Goal: Information Seeking & Learning: Learn about a topic

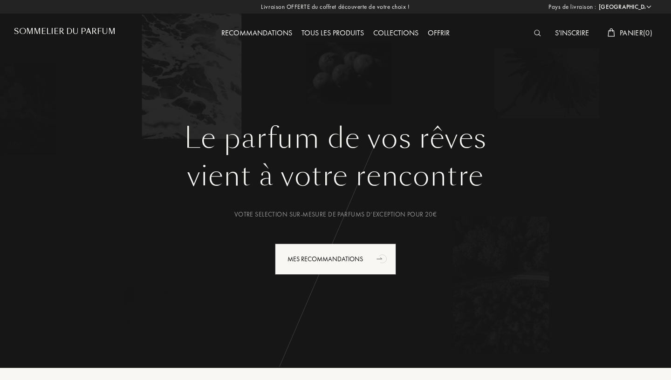
select select "FR"
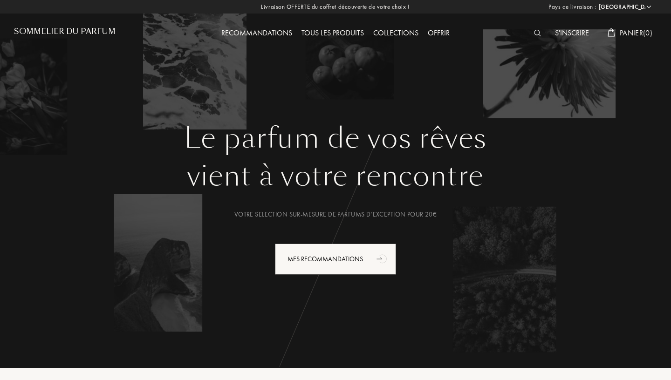
click at [328, 34] on div "Tous les produits" at bounding box center [333, 33] width 72 height 12
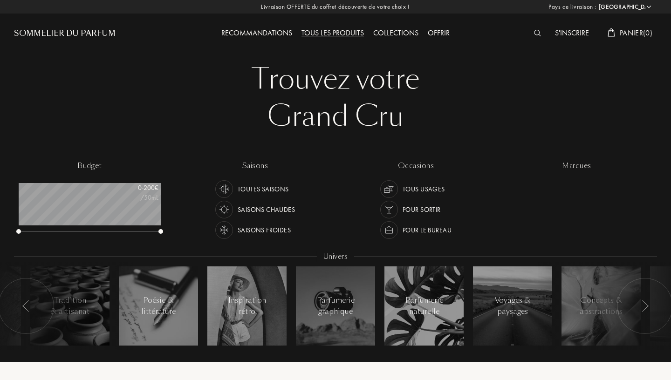
select select "FR"
click at [388, 34] on div "Collections" at bounding box center [395, 33] width 54 height 12
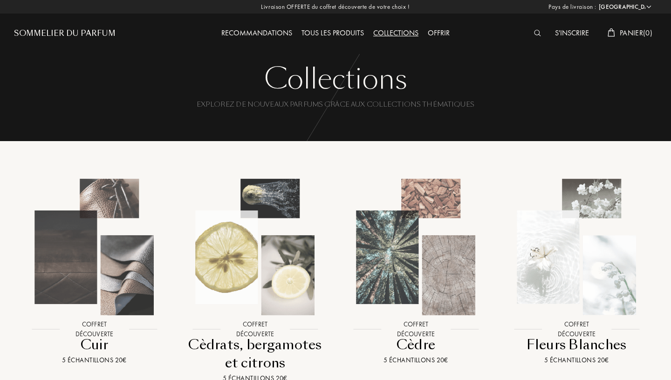
select select "FR"
click at [326, 34] on div "Tous les produits" at bounding box center [333, 33] width 72 height 12
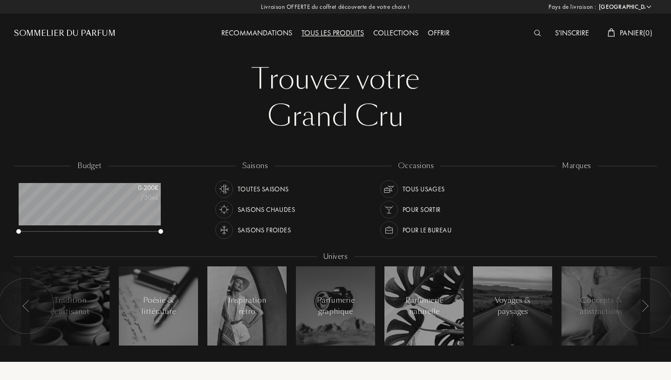
select select "FR"
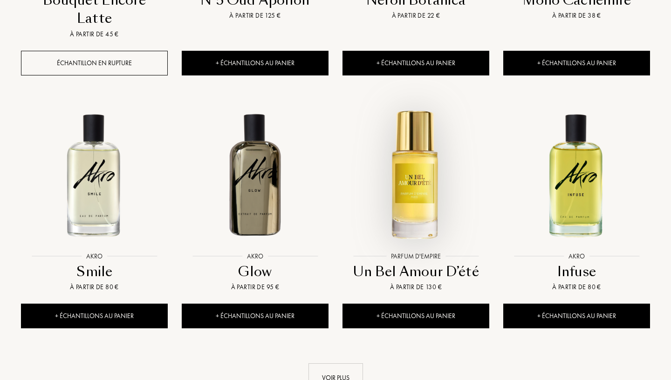
scroll to position [897, 0]
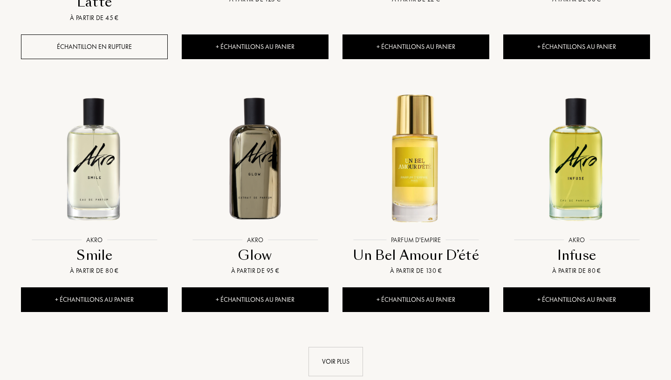
click at [82, 109] on img at bounding box center [94, 158] width 145 height 145
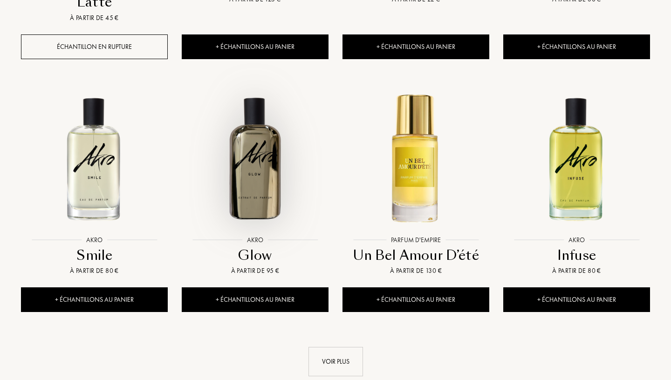
click at [261, 102] on img at bounding box center [255, 158] width 145 height 145
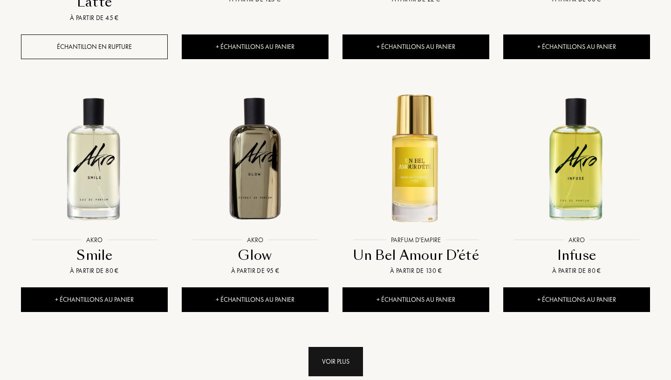
click at [317, 347] on div "Voir plus" at bounding box center [335, 361] width 54 height 29
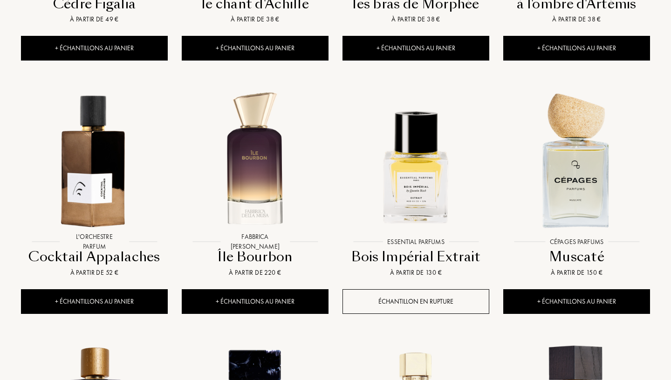
scroll to position [1412, 0]
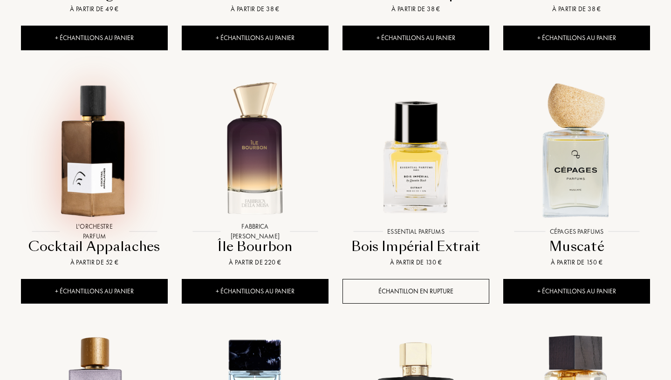
click at [103, 144] on img at bounding box center [94, 149] width 145 height 145
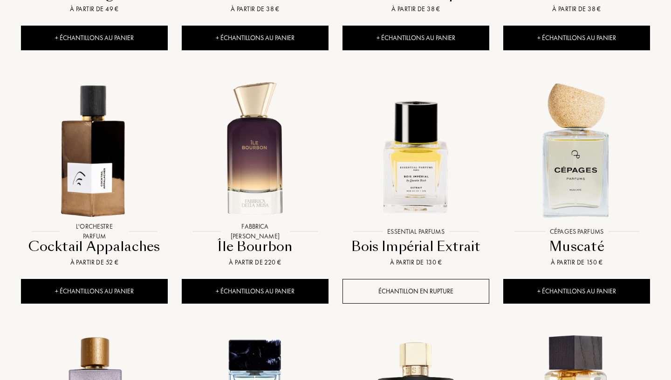
scroll to position [1574, 0]
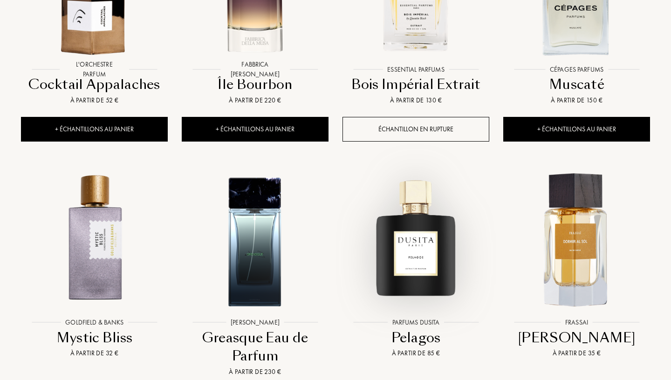
click at [440, 212] on img at bounding box center [415, 240] width 145 height 145
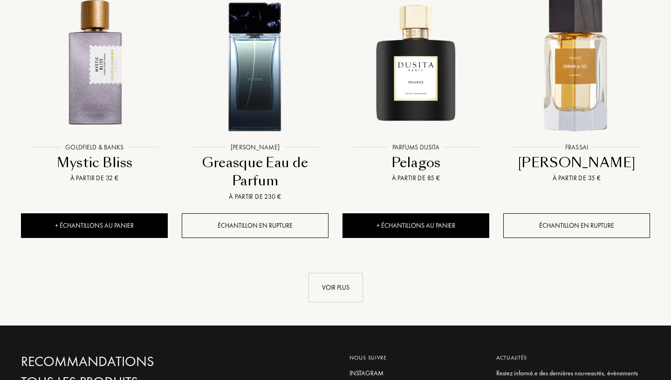
scroll to position [1747, 0]
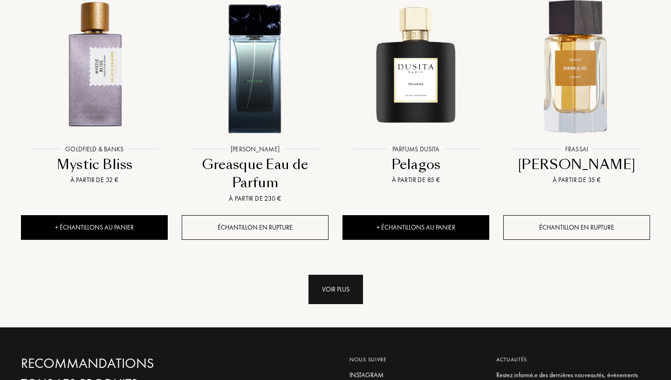
click at [352, 275] on div "Voir plus" at bounding box center [335, 289] width 54 height 29
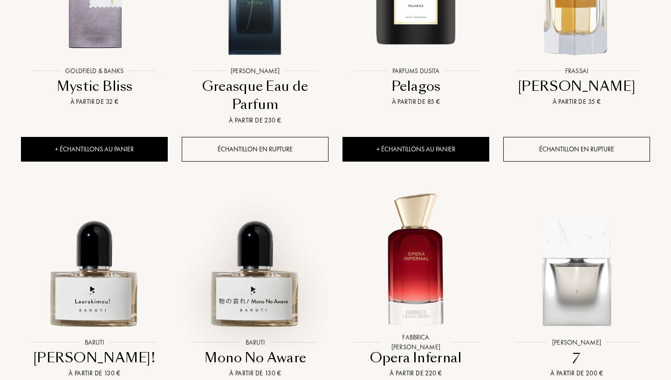
scroll to position [1884, 0]
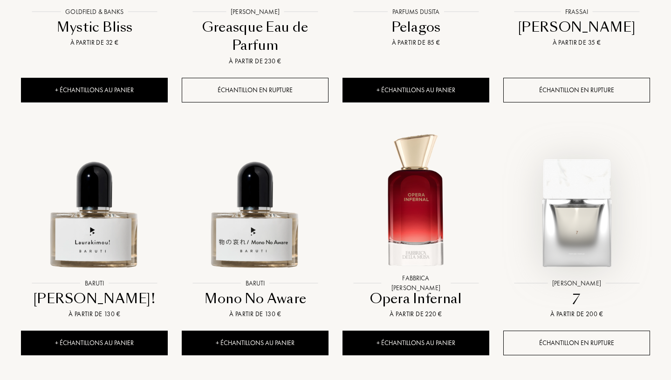
click at [587, 186] on img at bounding box center [576, 201] width 145 height 145
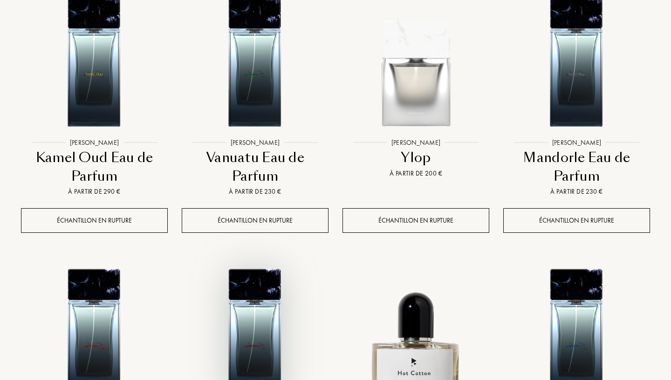
scroll to position [2462, 0]
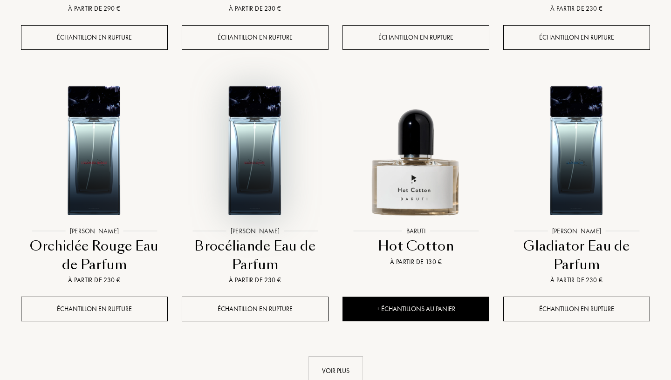
click at [270, 88] on img at bounding box center [255, 148] width 145 height 145
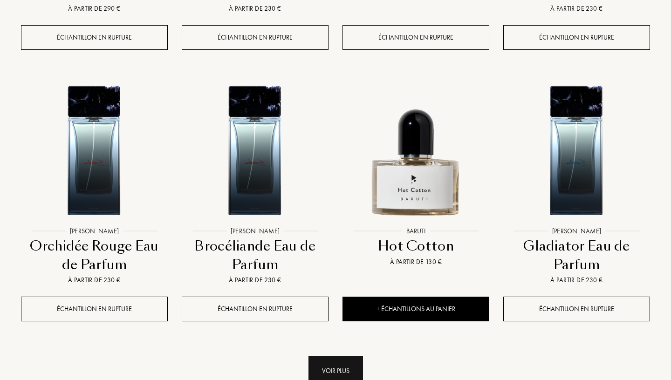
click at [328, 356] on div "Voir plus" at bounding box center [335, 370] width 54 height 29
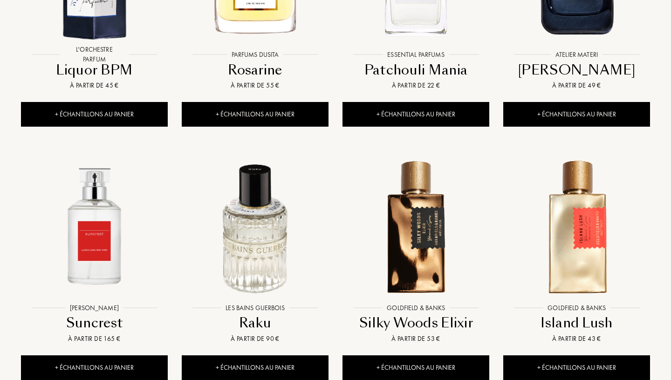
scroll to position [3211, 0]
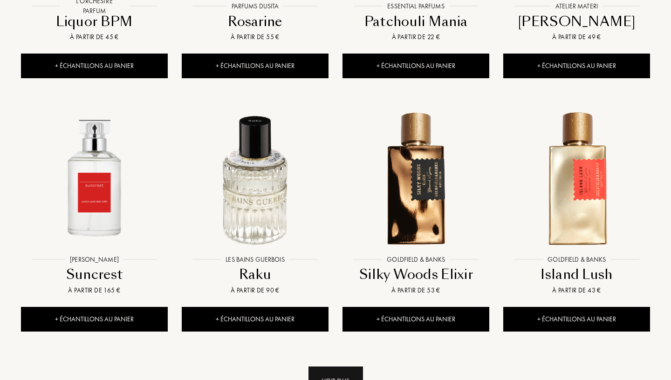
click at [328, 367] on div "Voir plus" at bounding box center [335, 381] width 54 height 29
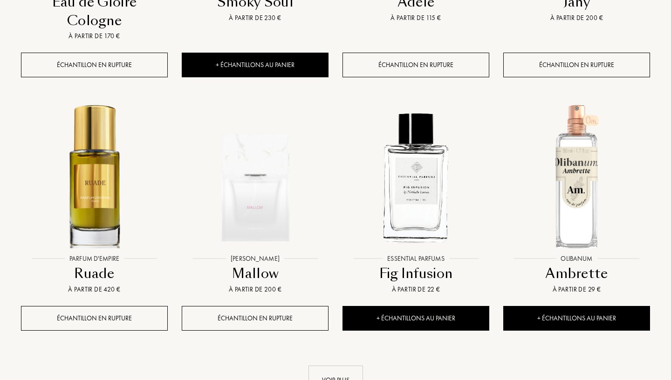
scroll to position [4076, 0]
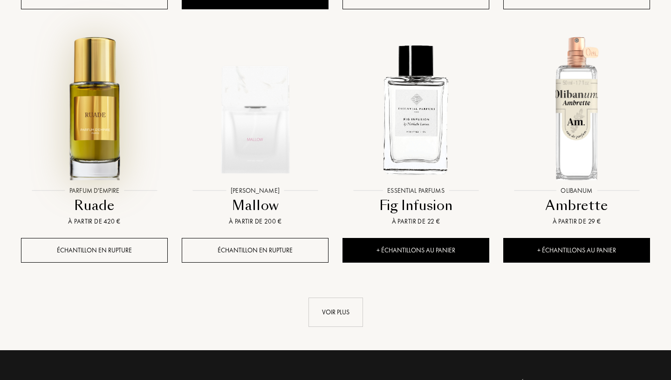
click at [103, 102] on img at bounding box center [94, 108] width 145 height 145
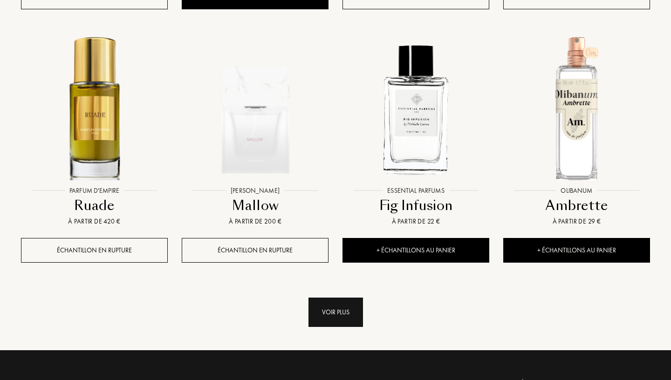
click at [326, 298] on div "Voir plus" at bounding box center [335, 312] width 54 height 29
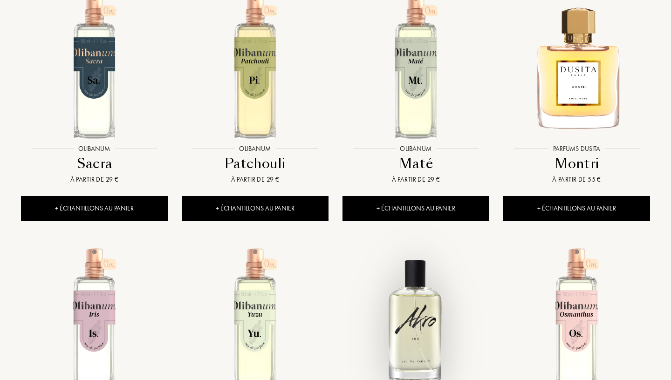
scroll to position [4821, 0]
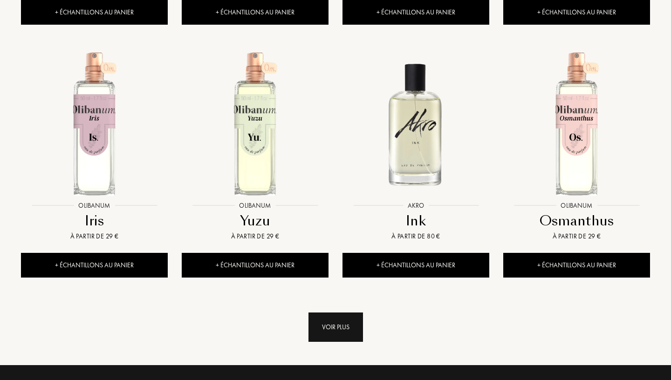
click at [345, 313] on div "Voir plus" at bounding box center [335, 327] width 54 height 29
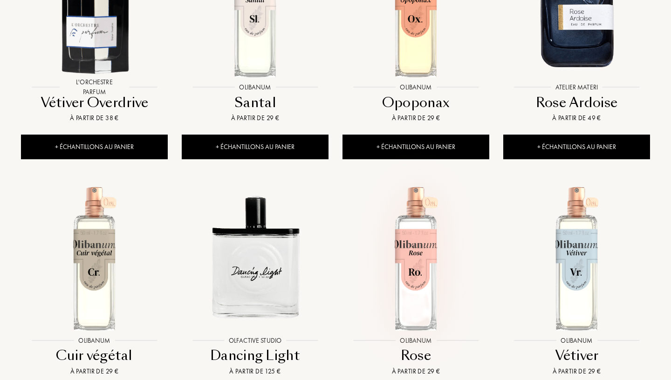
scroll to position [5498, 0]
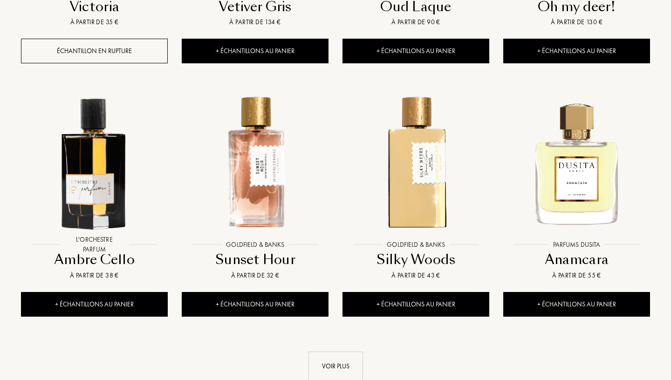
scroll to position [6302, 0]
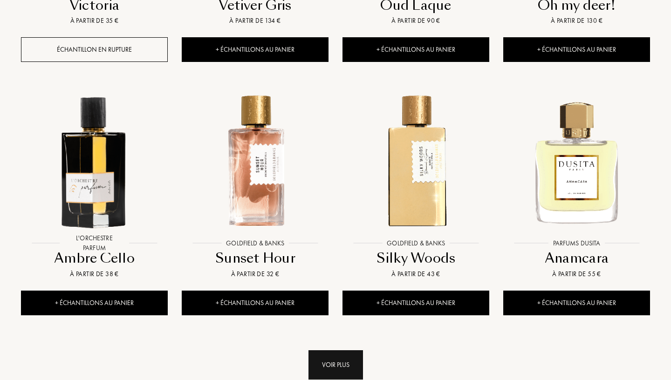
click at [346, 350] on div "Voir plus" at bounding box center [335, 364] width 54 height 29
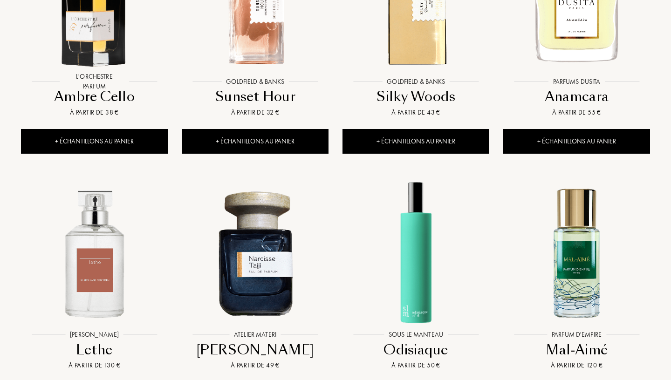
scroll to position [6480, 0]
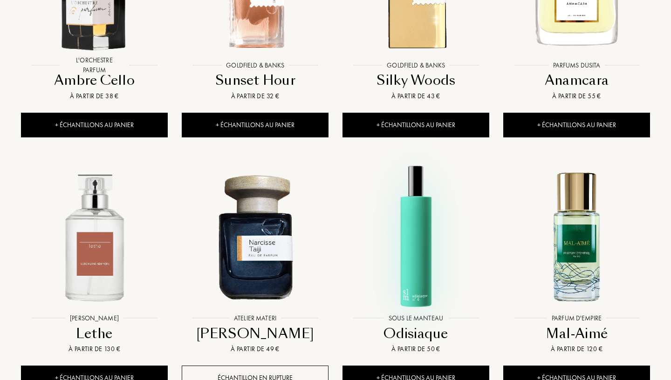
click at [423, 224] on img at bounding box center [415, 236] width 145 height 145
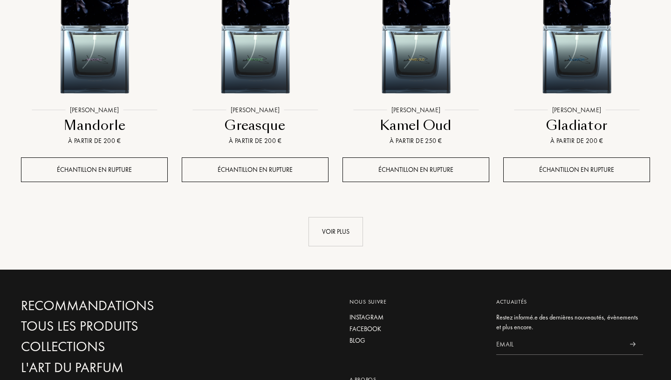
scroll to position [7139, 0]
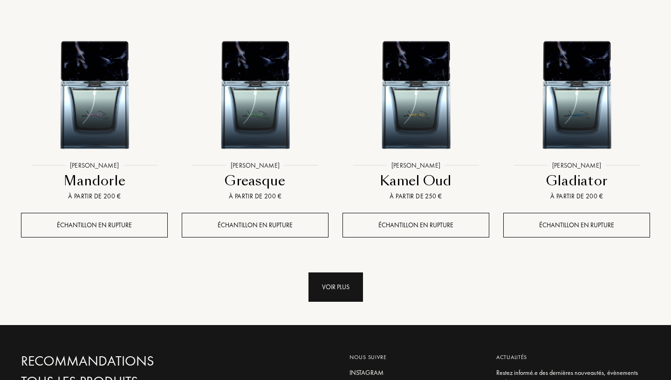
click at [343, 272] on div "Voir plus" at bounding box center [335, 286] width 54 height 29
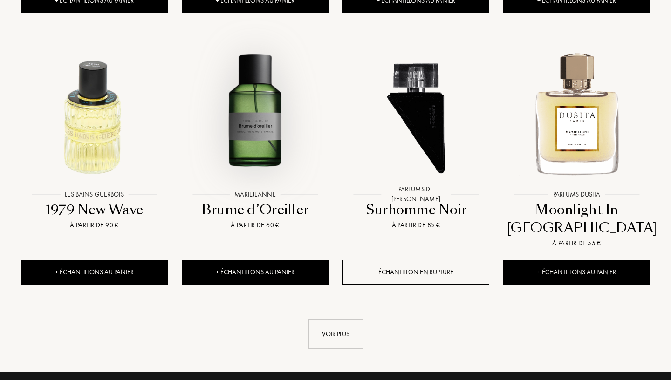
scroll to position [7923, 0]
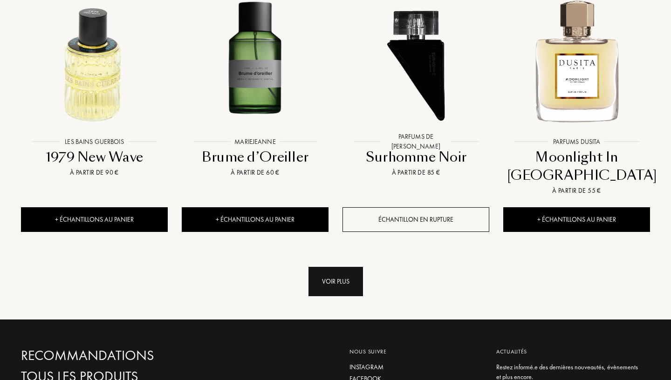
click at [336, 267] on div "Voir plus" at bounding box center [335, 281] width 54 height 29
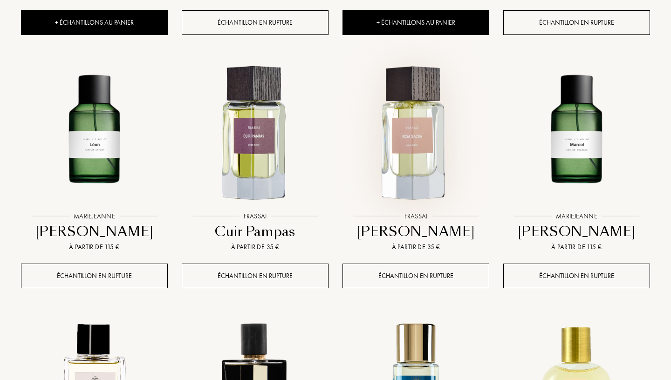
scroll to position [8397, 0]
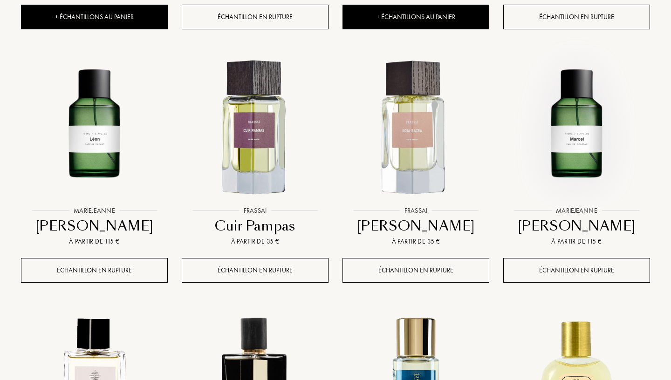
click at [579, 72] on img at bounding box center [576, 128] width 145 height 145
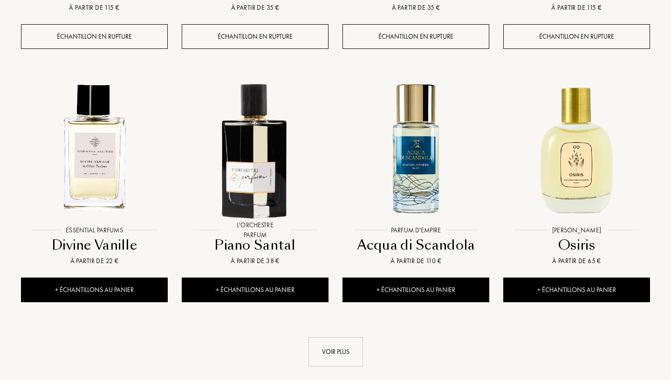
scroll to position [8635, 0]
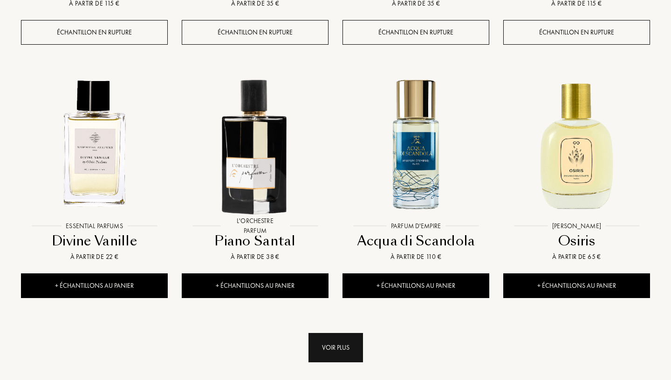
click at [319, 333] on div "Voir plus" at bounding box center [335, 347] width 54 height 29
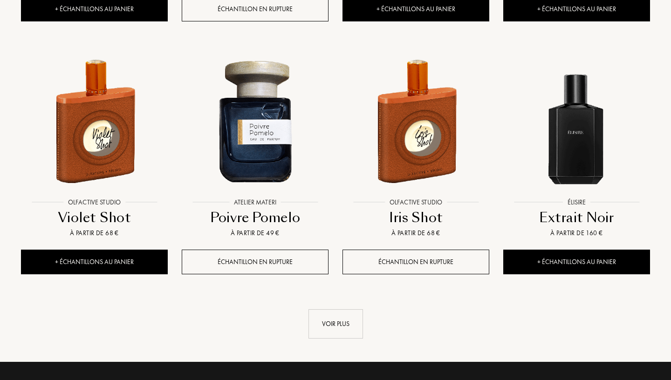
scroll to position [9417, 0]
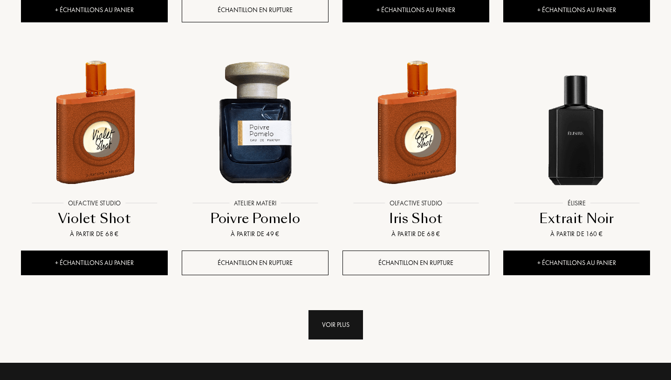
click at [346, 310] on div "Voir plus" at bounding box center [335, 324] width 54 height 29
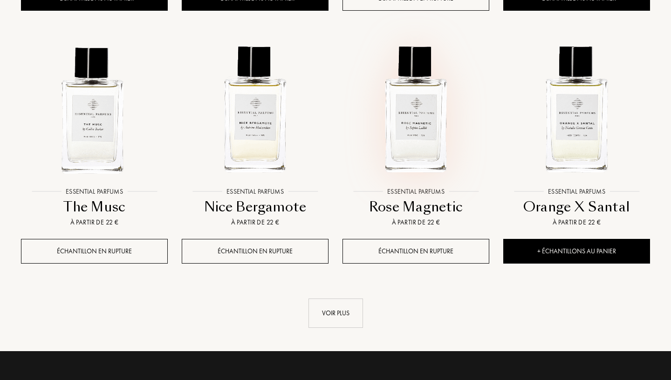
scroll to position [10207, 0]
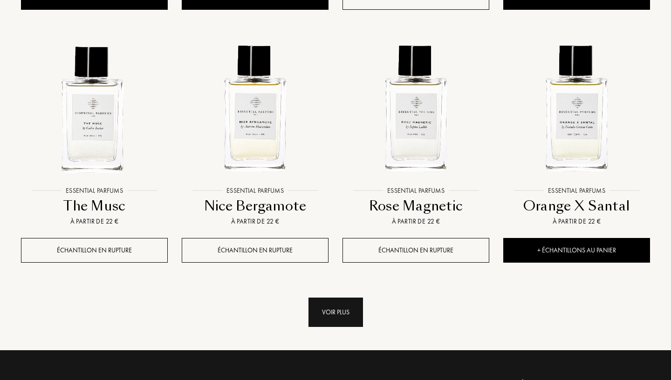
click at [341, 298] on div "Voir plus" at bounding box center [335, 312] width 54 height 29
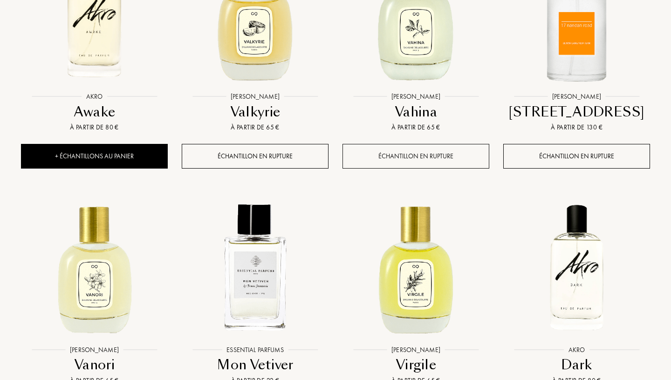
scroll to position [10618, 0]
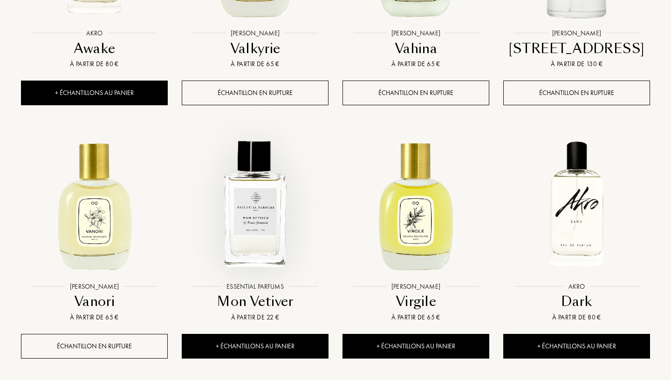
click at [272, 132] on img at bounding box center [255, 204] width 145 height 145
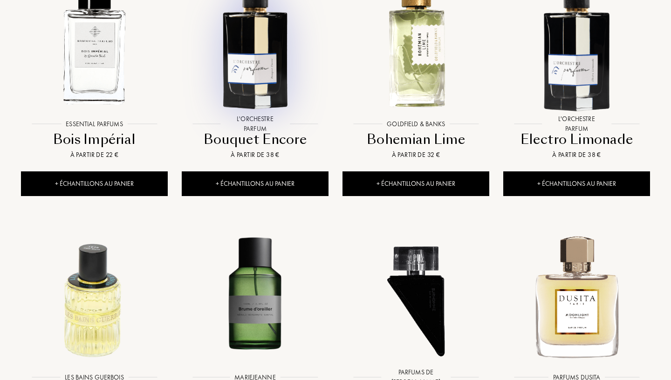
scroll to position [7689, 0]
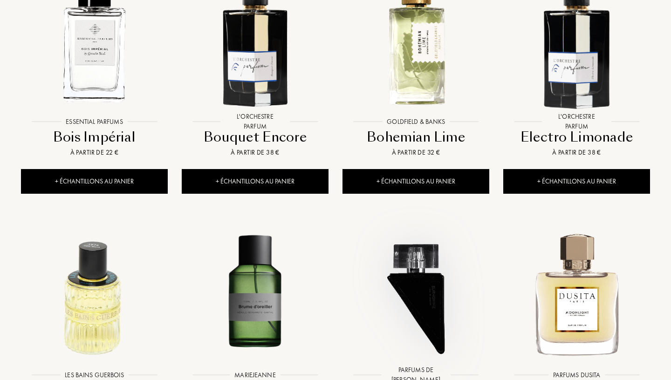
click at [409, 263] on img at bounding box center [415, 292] width 145 height 145
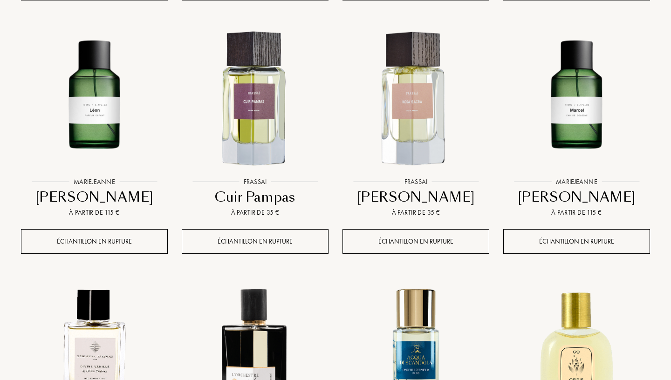
scroll to position [8430, 0]
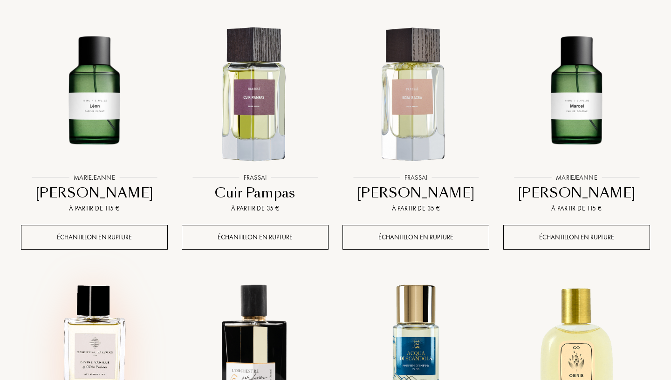
click at [115, 276] on img at bounding box center [94, 348] width 145 height 145
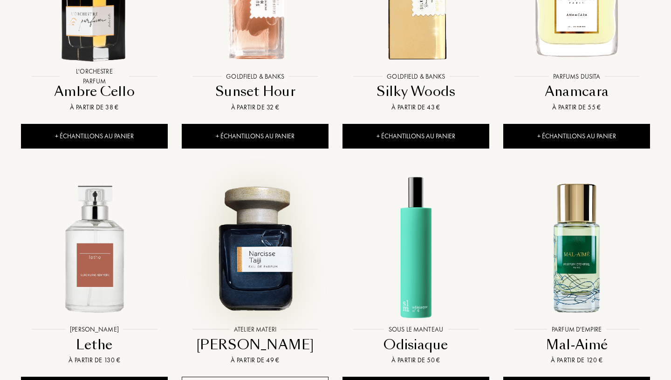
scroll to position [6641, 0]
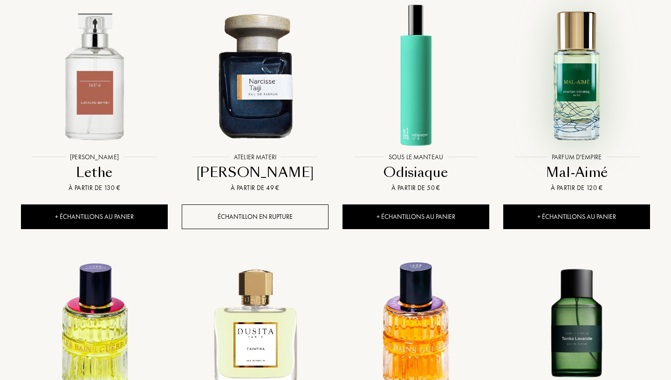
click at [570, 69] on img at bounding box center [576, 75] width 145 height 145
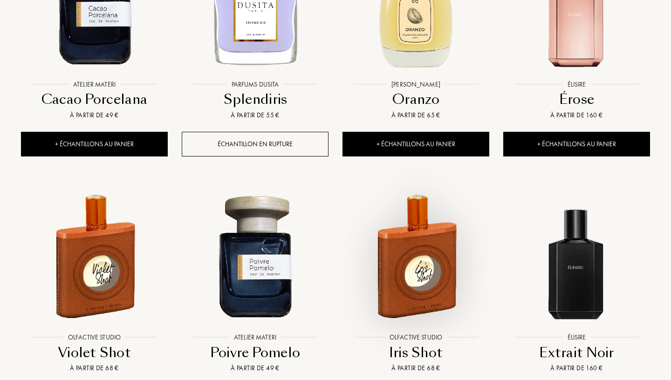
scroll to position [9284, 0]
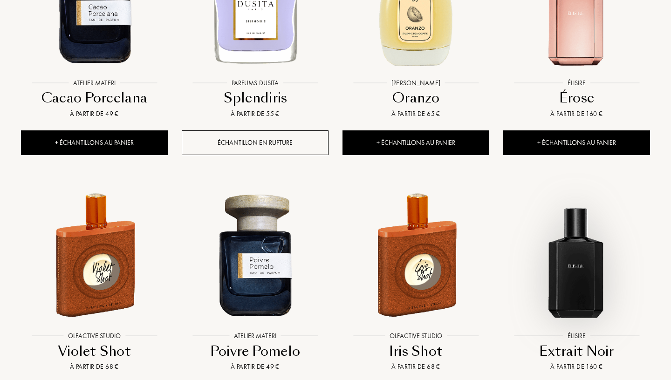
click at [571, 238] on img at bounding box center [576, 254] width 145 height 145
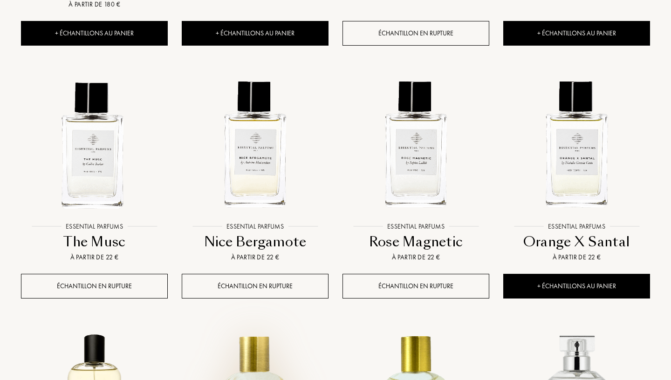
scroll to position [10166, 0]
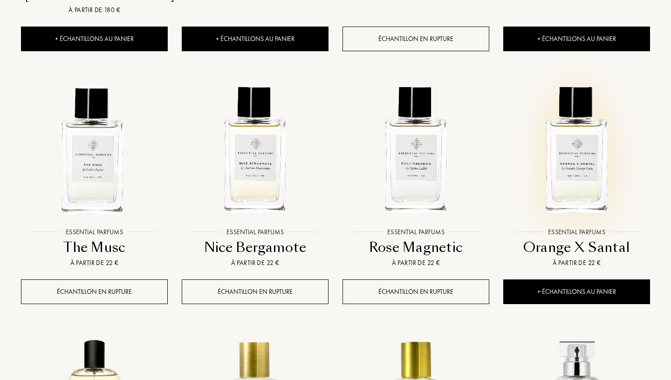
click at [561, 88] on img at bounding box center [576, 150] width 145 height 145
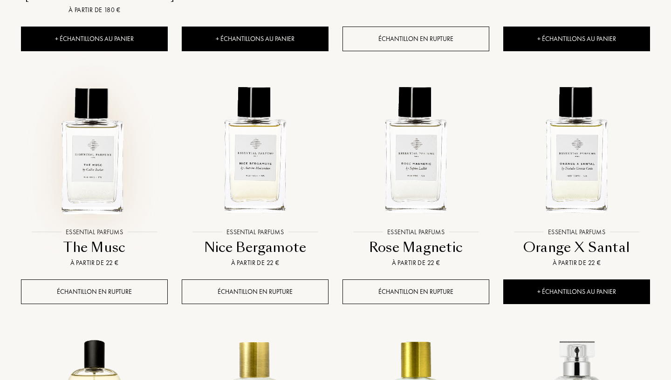
click at [106, 95] on img at bounding box center [94, 150] width 145 height 145
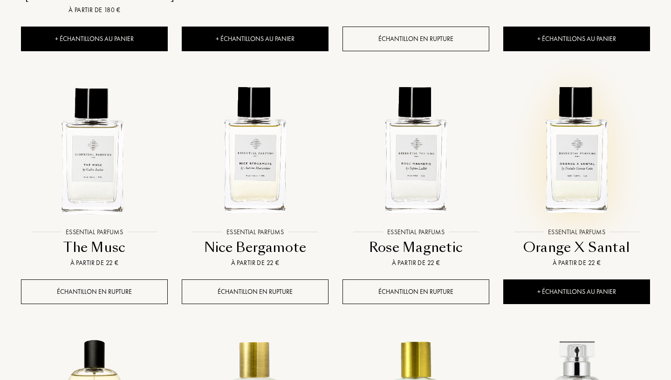
click at [544, 117] on img at bounding box center [576, 150] width 145 height 145
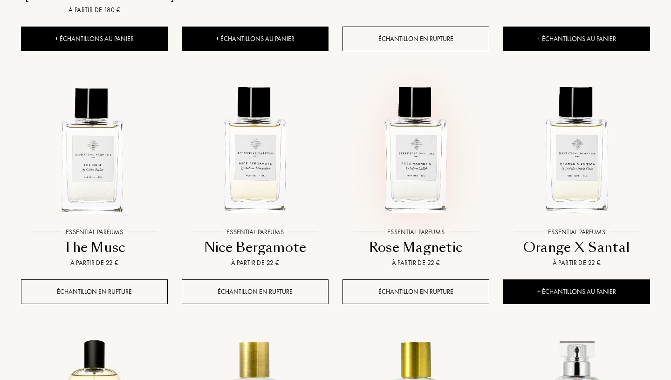
click at [405, 82] on img at bounding box center [415, 150] width 145 height 145
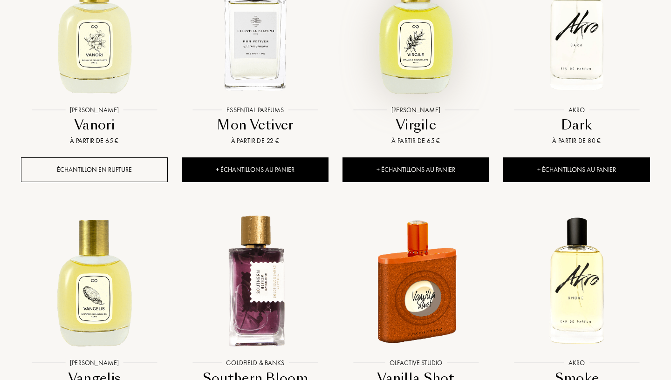
scroll to position [10987, 0]
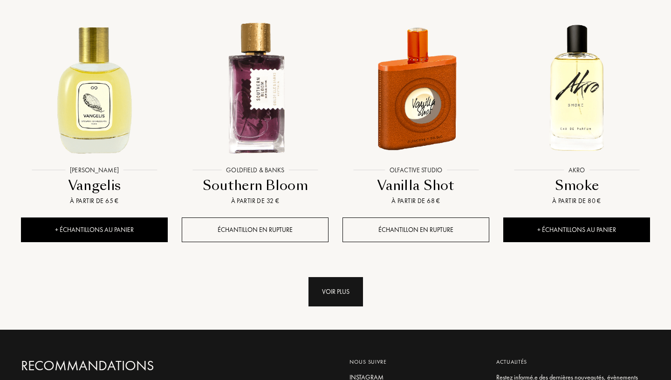
click at [344, 277] on div "Voir plus" at bounding box center [335, 291] width 54 height 29
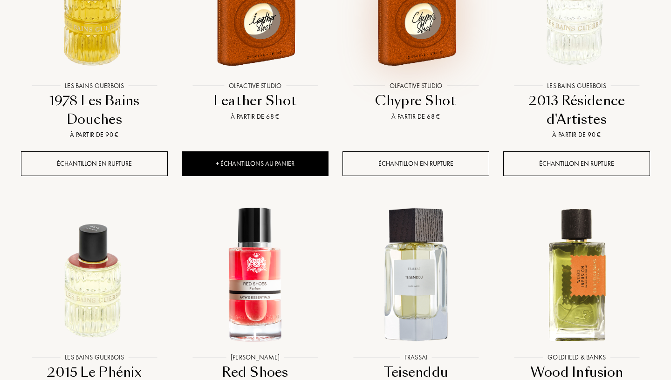
scroll to position [11672, 0]
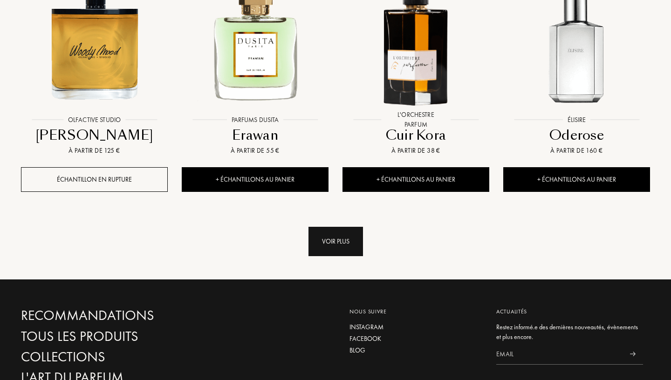
scroll to position [12586, 0]
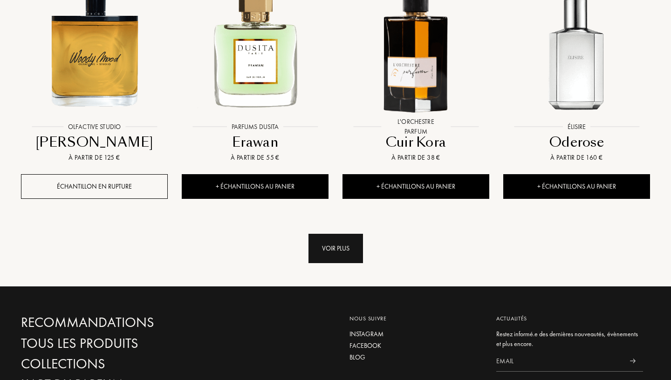
click at [338, 234] on div "Voir plus" at bounding box center [335, 248] width 54 height 29
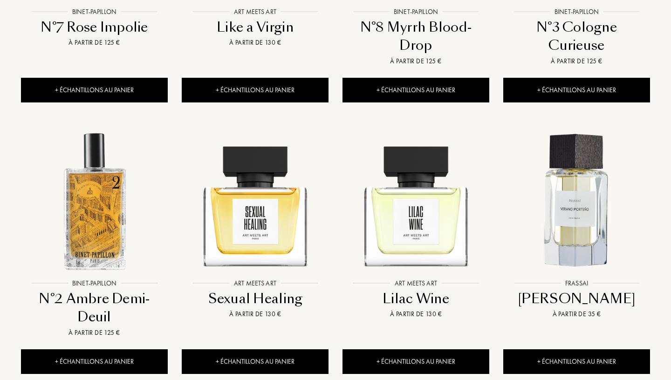
scroll to position [13243, 0]
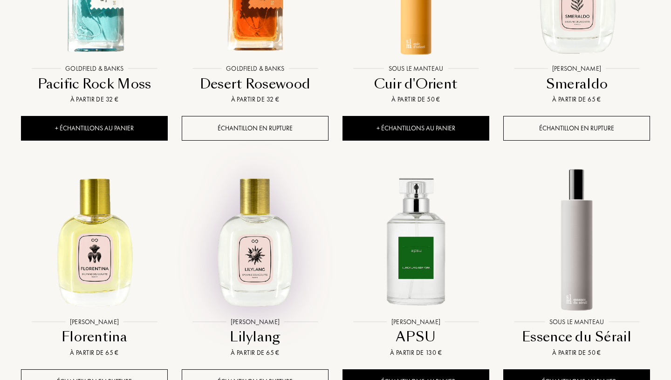
scroll to position [14092, 0]
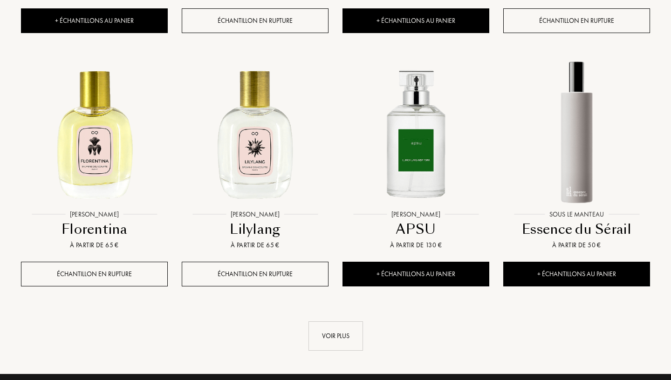
click at [365, 321] on link "Voir plus" at bounding box center [335, 335] width 629 height 29
click at [355, 321] on div "Voir plus" at bounding box center [335, 335] width 54 height 29
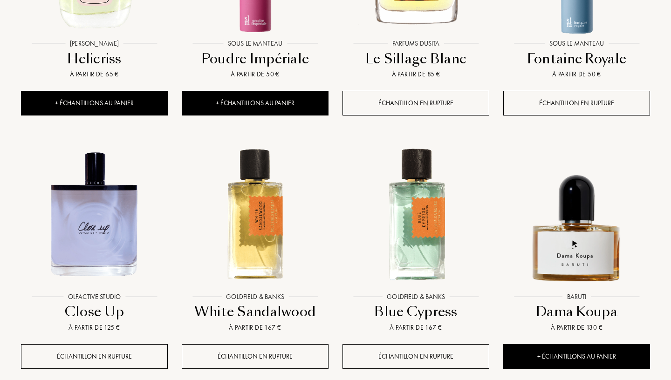
scroll to position [14794, 0]
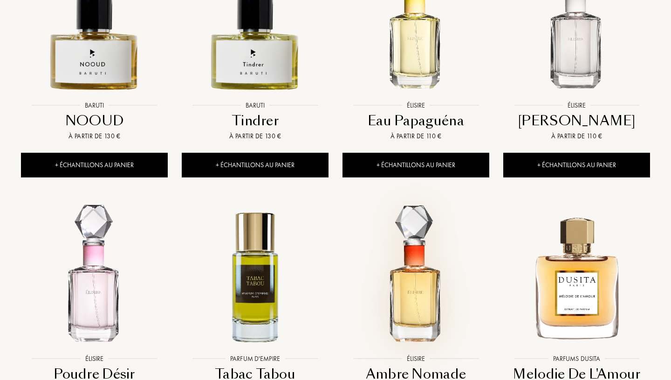
scroll to position [15501, 0]
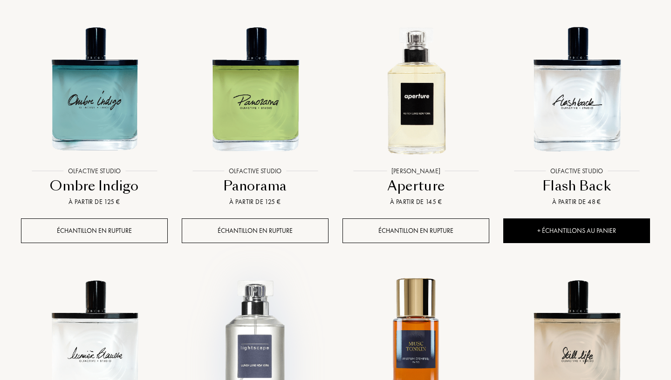
scroll to position [16214, 0]
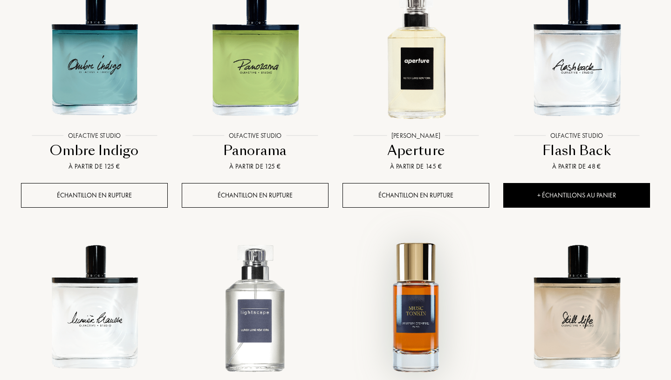
click at [407, 234] on img at bounding box center [415, 306] width 145 height 145
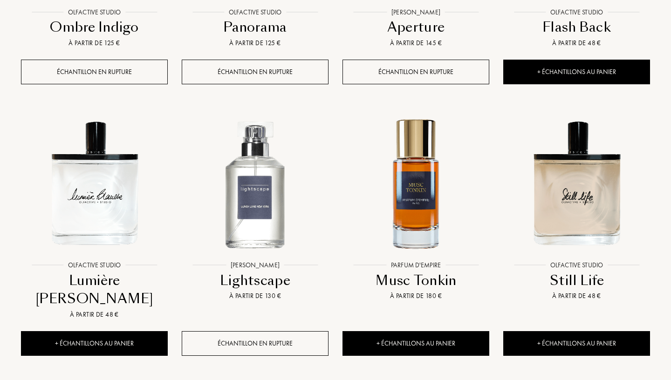
scroll to position [16432, 0]
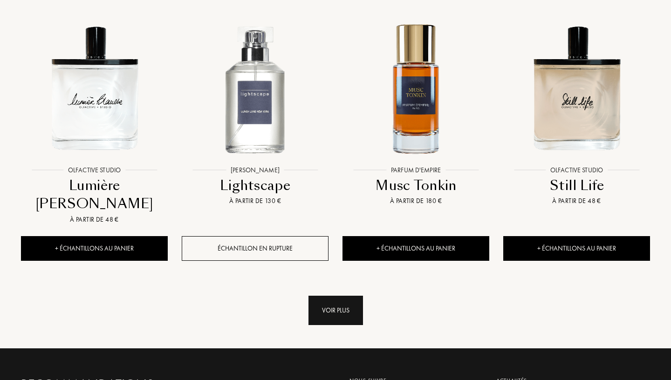
click at [331, 296] on div "Voir plus" at bounding box center [335, 310] width 54 height 29
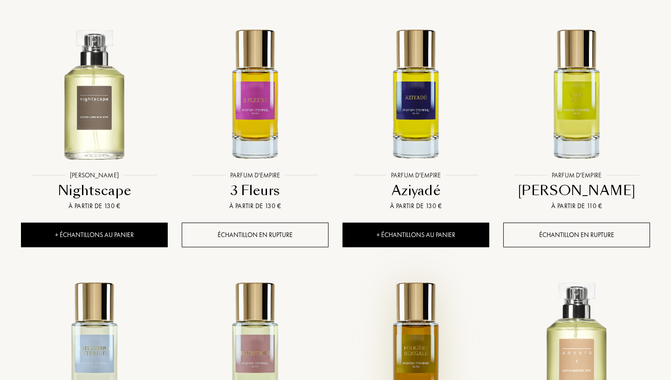
scroll to position [17097, 0]
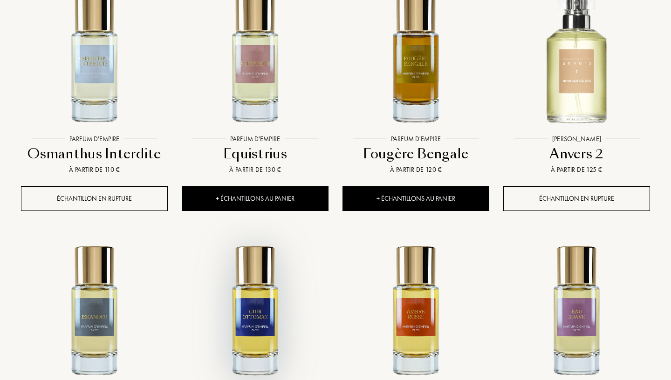
click at [258, 238] on img at bounding box center [255, 310] width 145 height 145
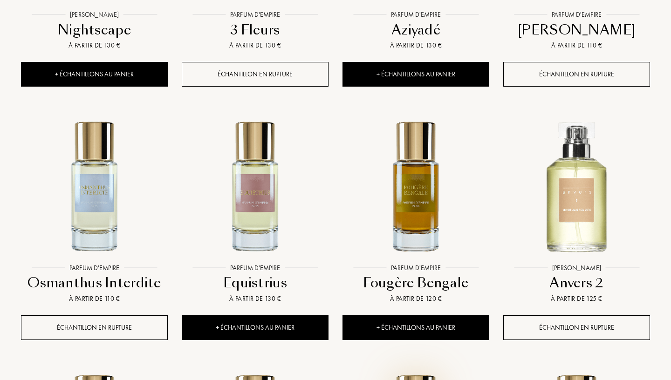
scroll to position [17285, 0]
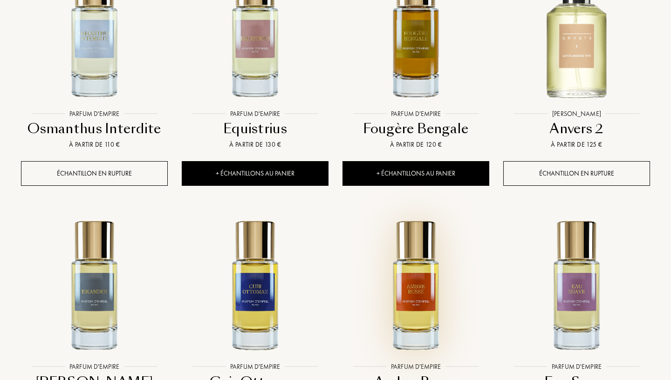
click at [410, 212] on img at bounding box center [415, 284] width 145 height 145
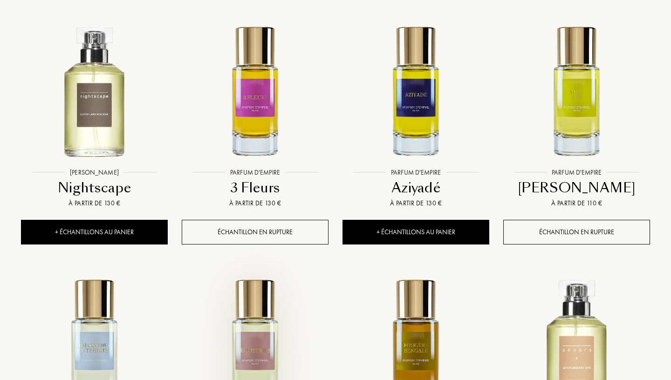
scroll to position [16975, 0]
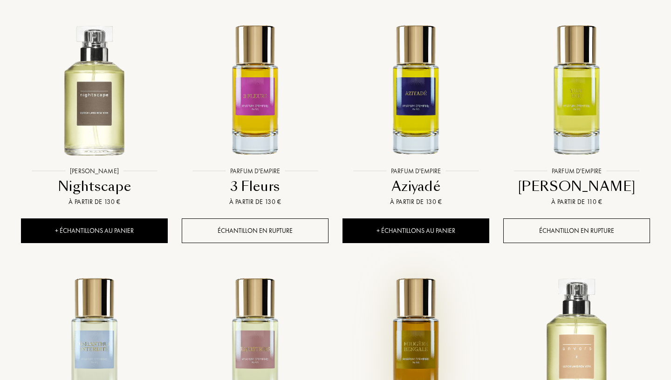
click at [402, 270] on img at bounding box center [415, 342] width 145 height 145
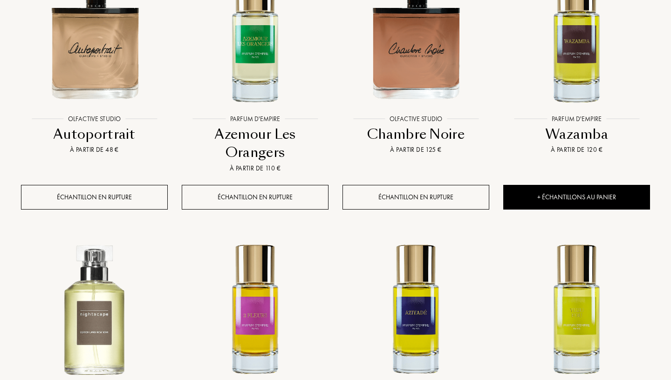
scroll to position [16745, 0]
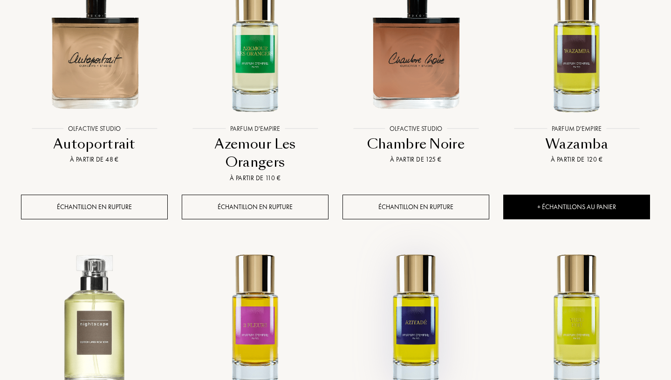
click at [401, 246] on img at bounding box center [415, 318] width 145 height 145
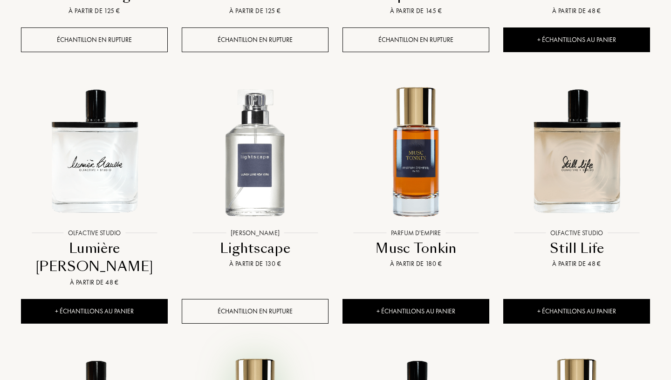
scroll to position [16368, 0]
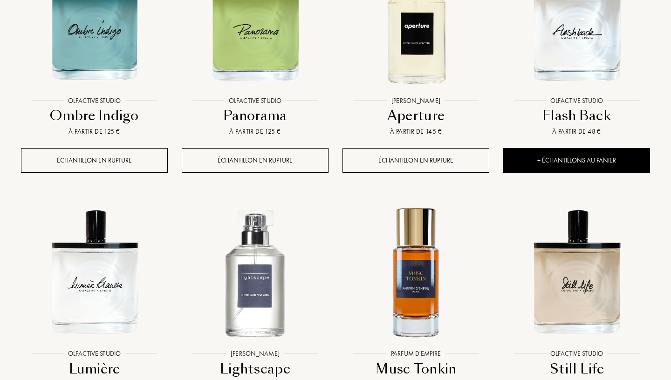
scroll to position [16269, 0]
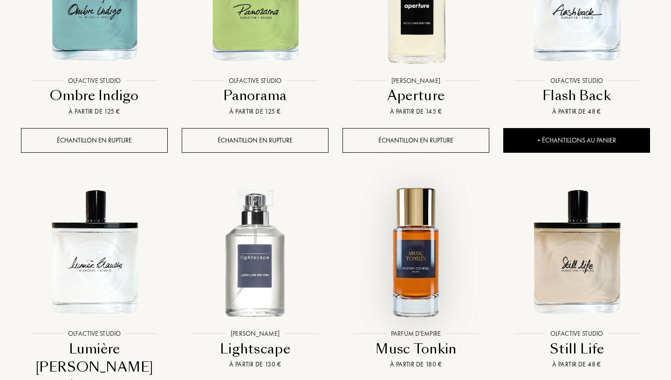
click at [435, 179] on img at bounding box center [415, 251] width 145 height 145
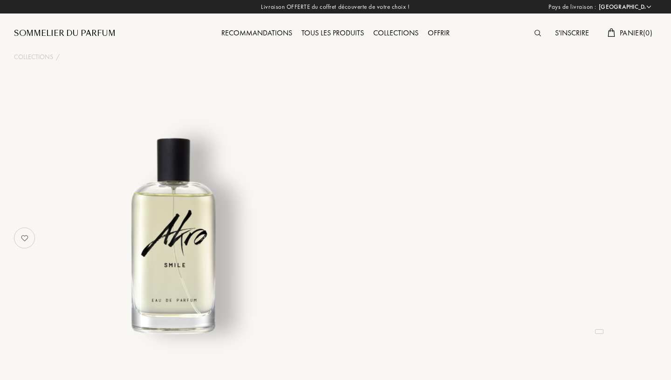
select select "FR"
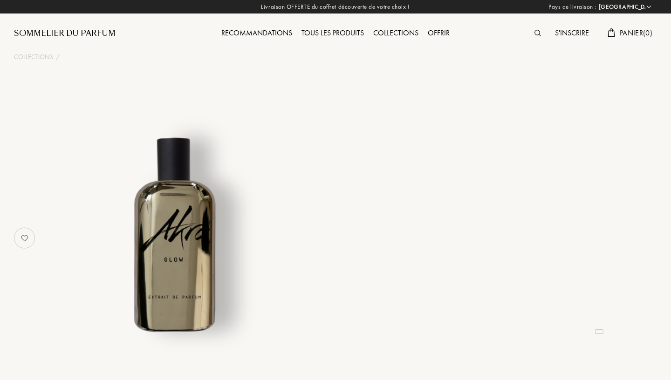
select select "FR"
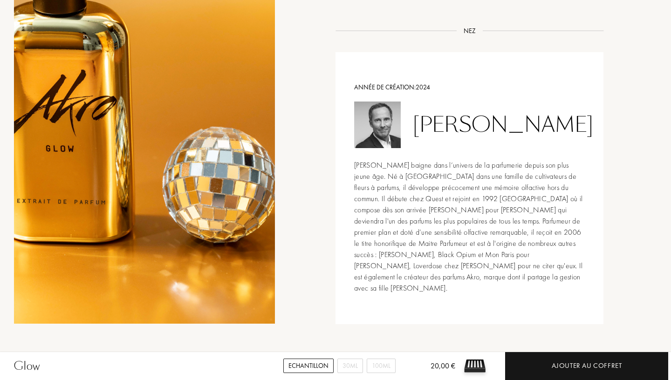
scroll to position [916, 0]
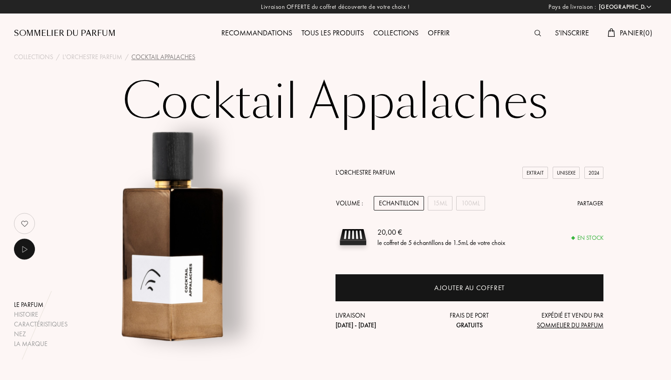
select select "FR"
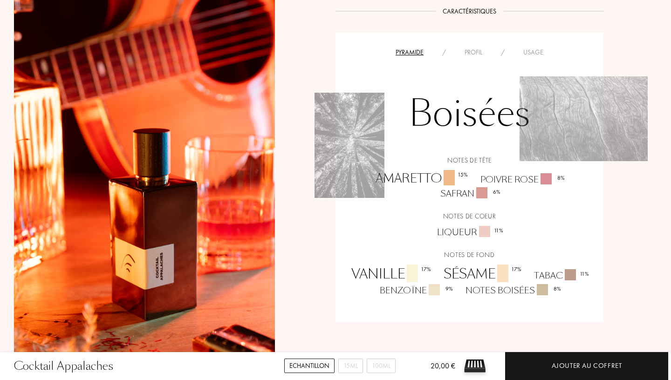
scroll to position [591, 0]
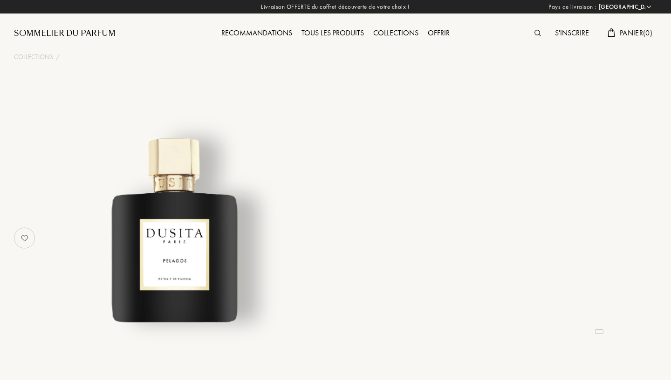
select select "FR"
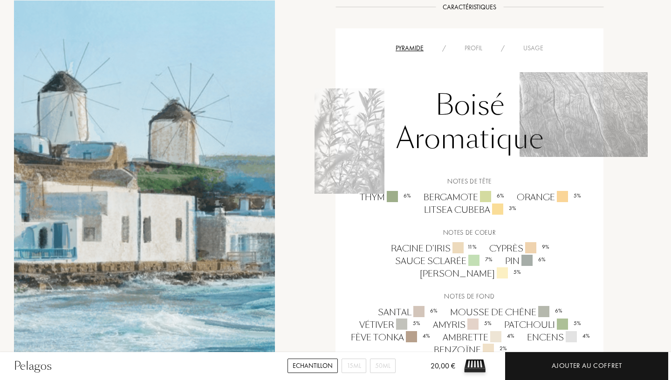
scroll to position [615, 0]
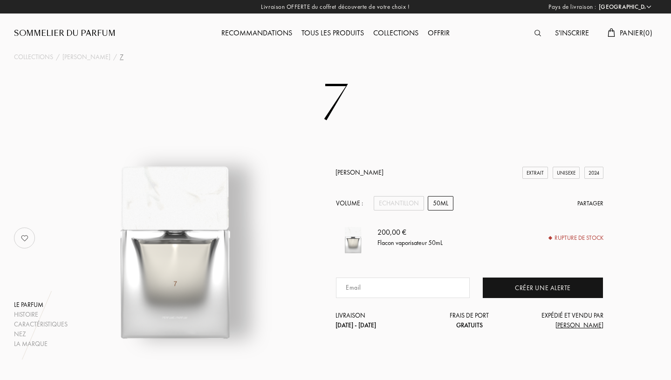
select select "FR"
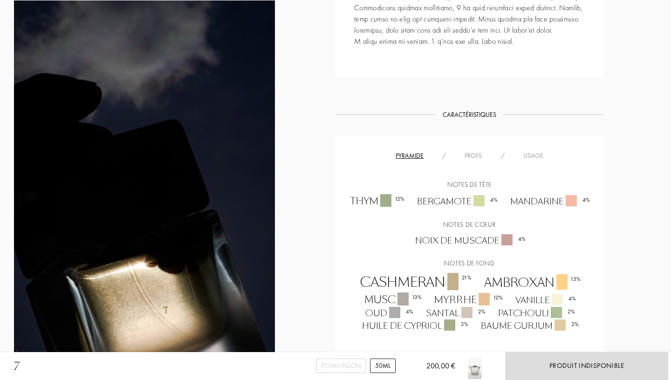
scroll to position [587, 0]
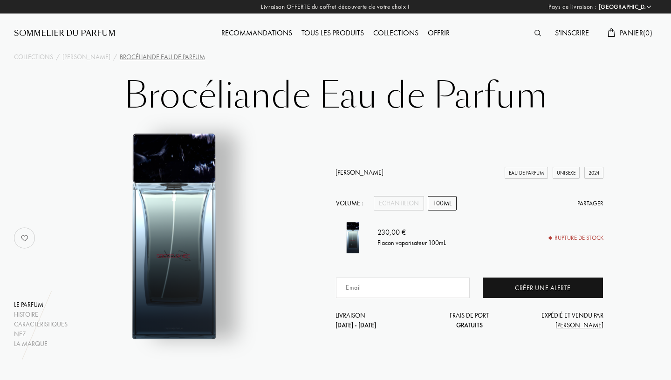
select select "FR"
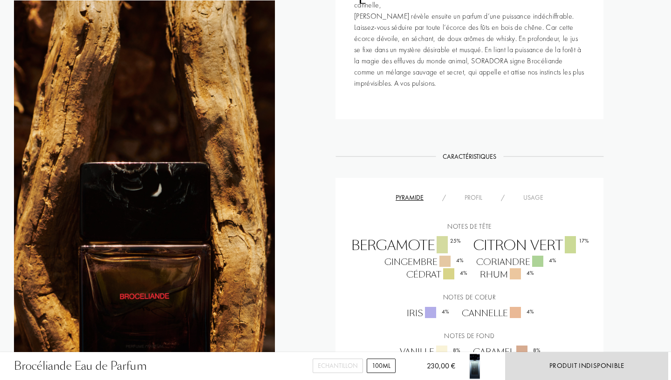
scroll to position [596, 0]
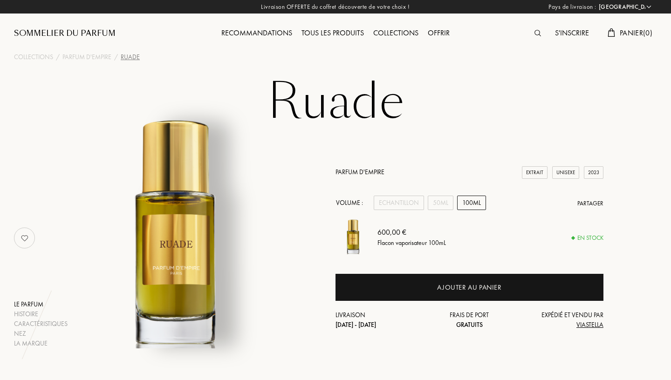
select select "FR"
click at [444, 202] on div "50mL" at bounding box center [441, 203] width 26 height 14
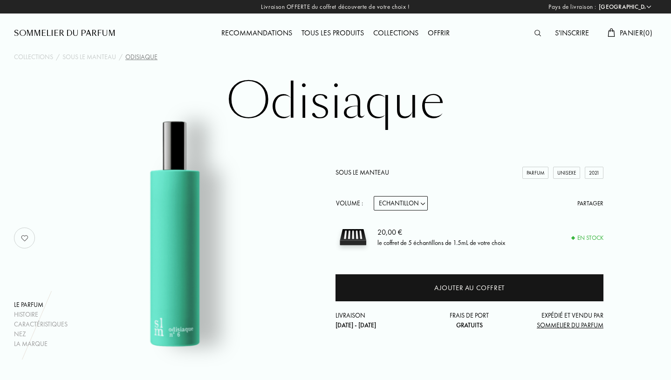
select select "FR"
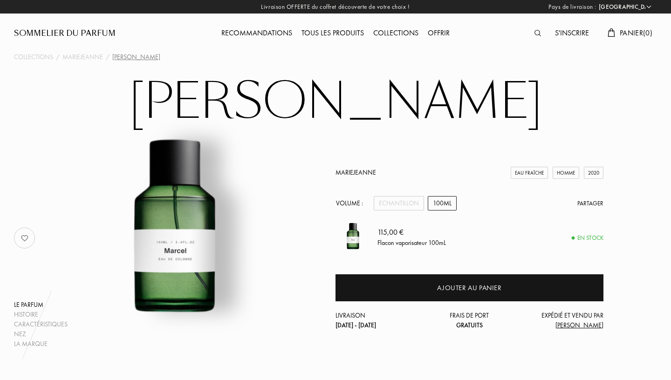
select select "FR"
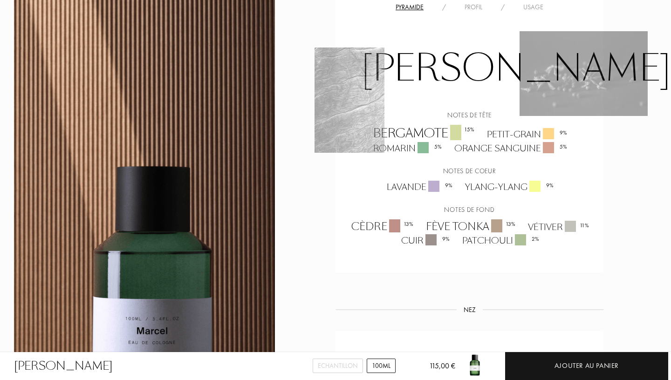
scroll to position [599, 0]
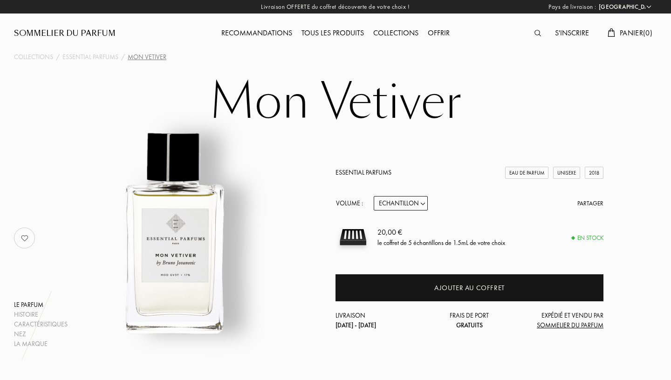
select select "FR"
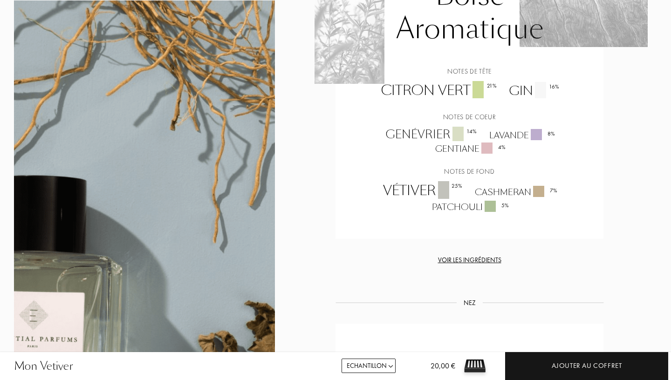
scroll to position [806, 0]
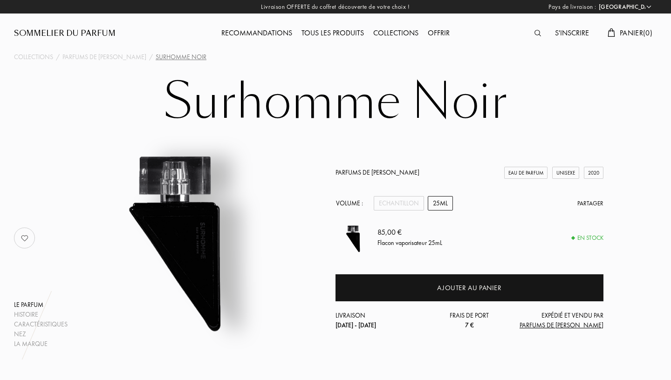
select select "FR"
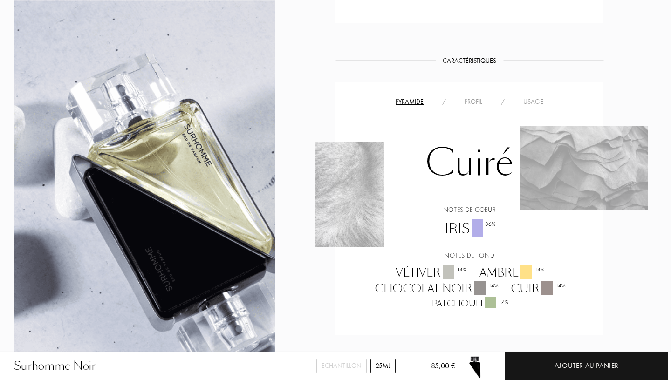
scroll to position [626, 0]
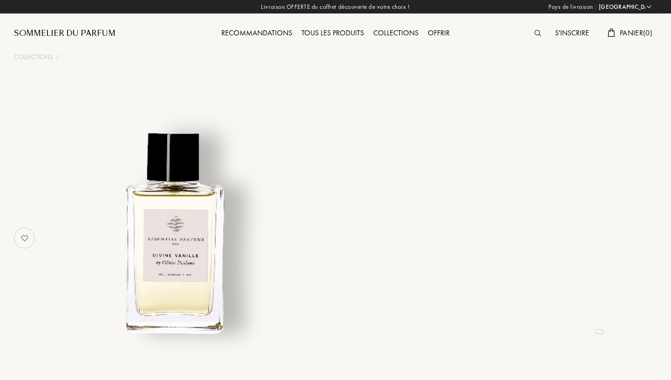
select select "FR"
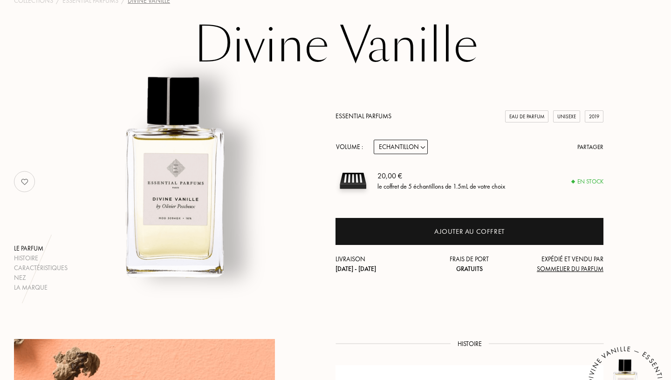
scroll to position [115, 0]
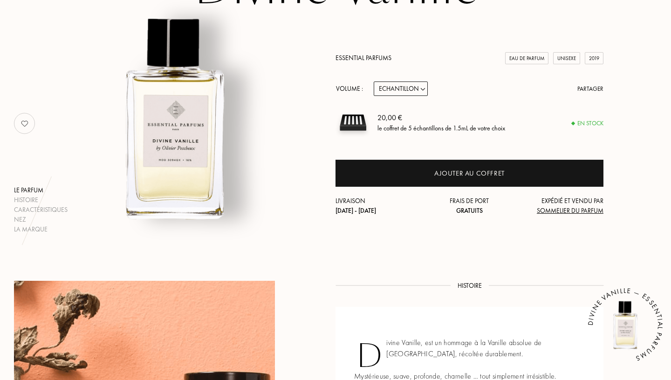
select select "2"
click option "100mL" at bounding box center [0, 0] width 0 height 0
select select "2"
select select "3"
click option "150mL" at bounding box center [0, 0] width 0 height 0
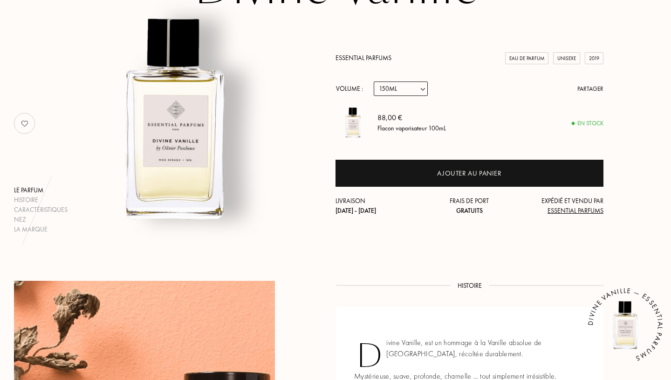
select select "3"
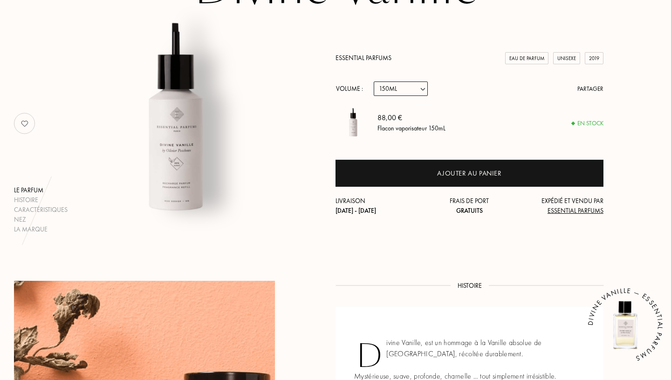
select select "1"
click option "10mL" at bounding box center [0, 0] width 0 height 0
select select "1"
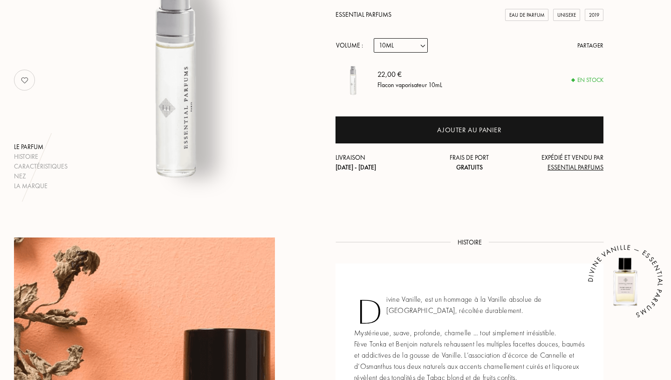
scroll to position [0, 0]
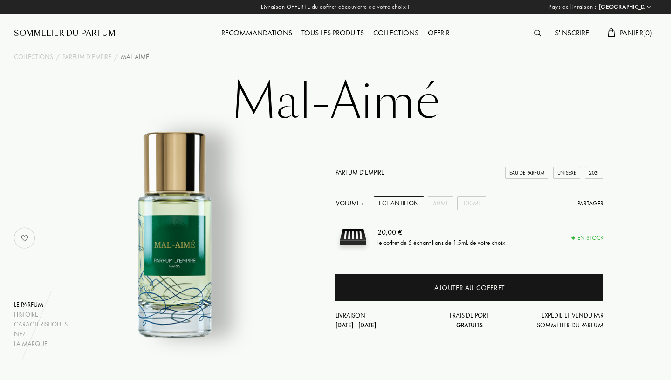
select select "FR"
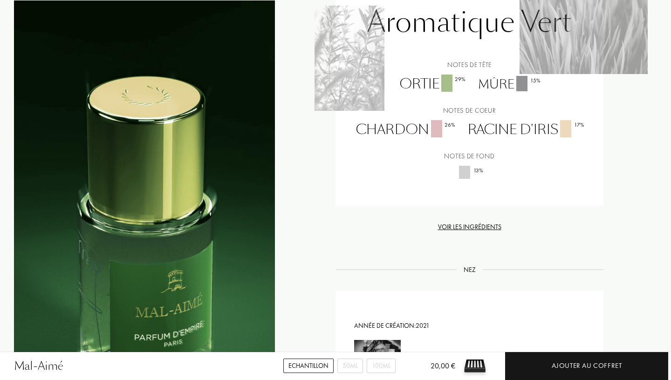
scroll to position [884, 0]
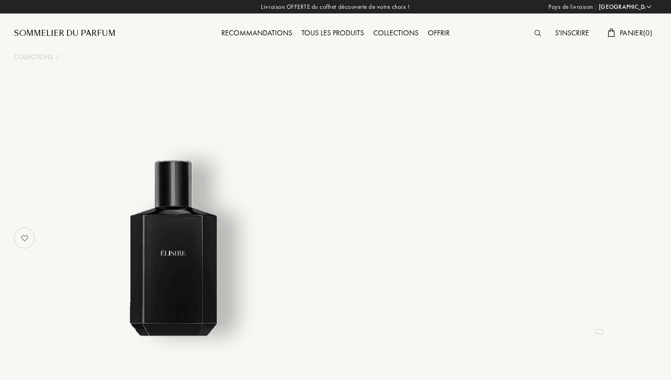
select select "FR"
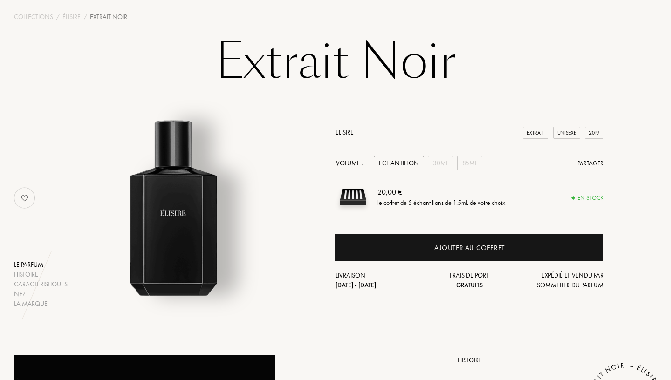
scroll to position [63, 0]
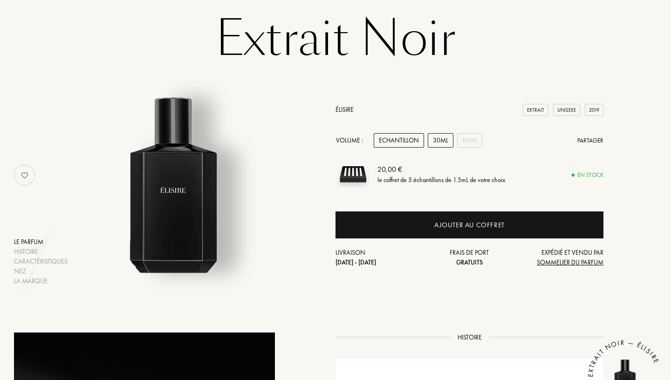
click at [447, 143] on div "30mL" at bounding box center [441, 140] width 26 height 14
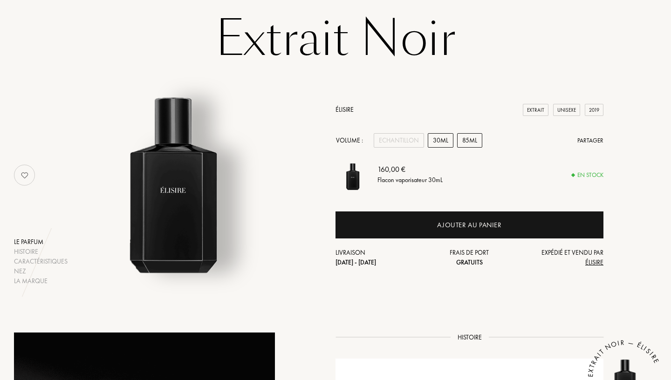
click at [463, 135] on div "85mL" at bounding box center [469, 140] width 25 height 14
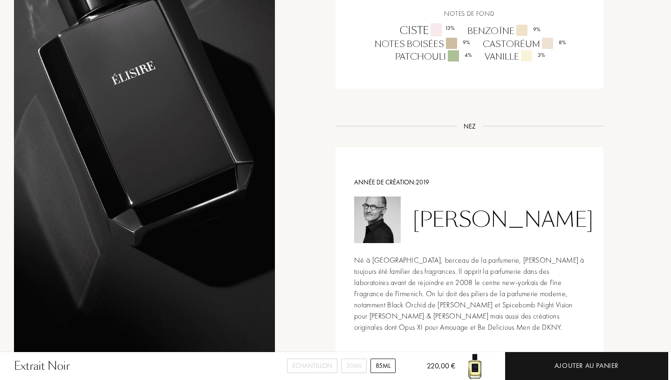
scroll to position [645, 0]
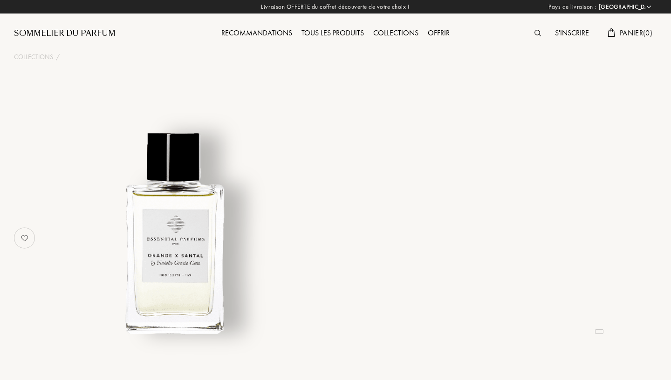
select select "FR"
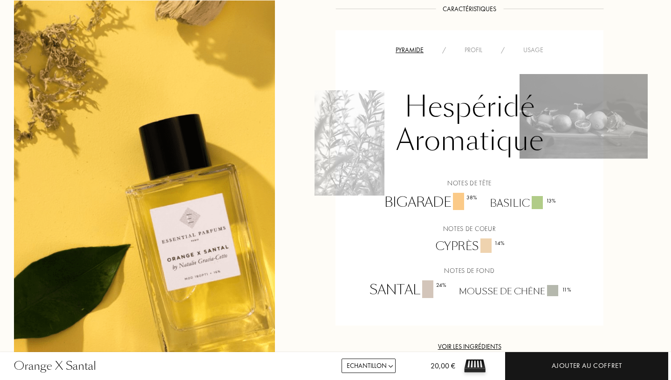
scroll to position [678, 0]
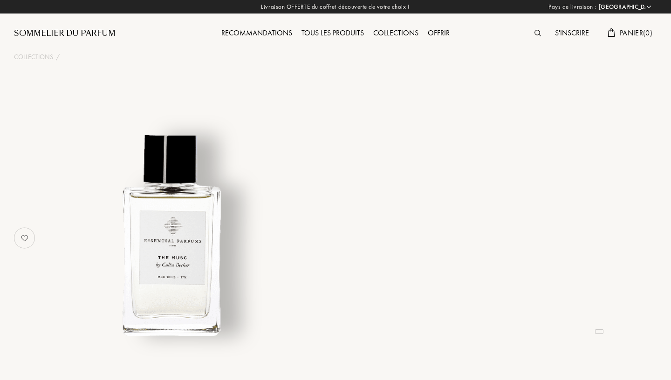
select select "FR"
select select "3"
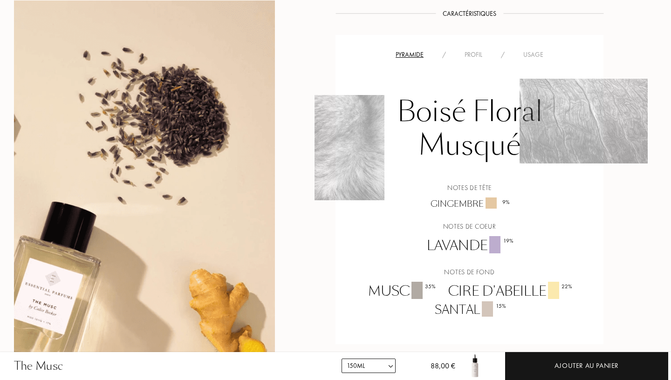
scroll to position [654, 0]
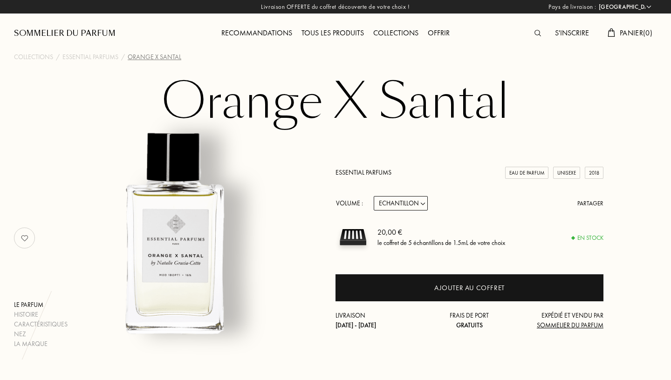
select select "FR"
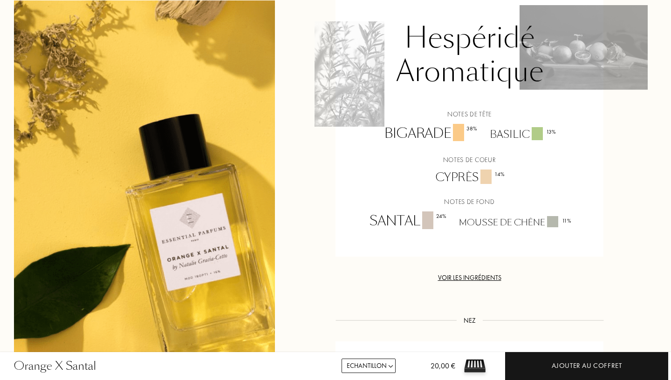
scroll to position [760, 0]
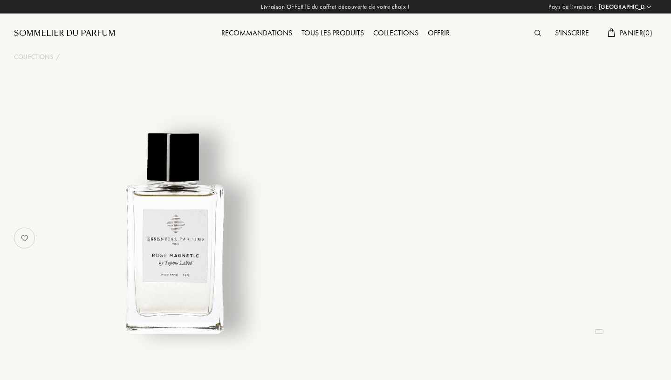
select select "FR"
select select "3"
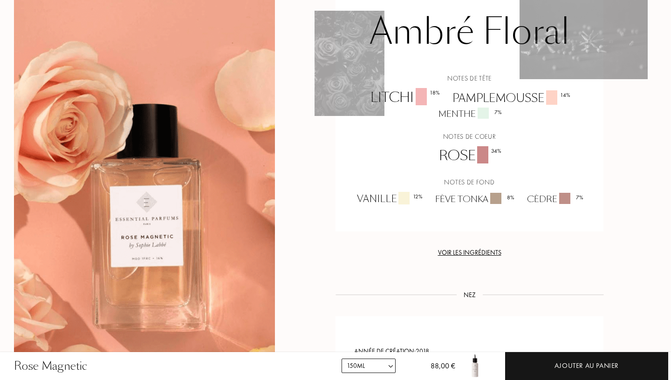
scroll to position [762, 0]
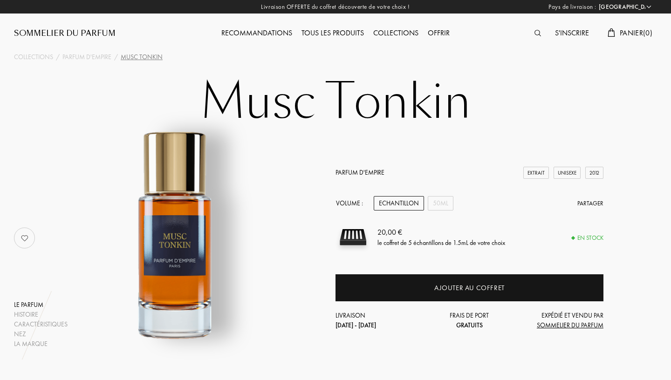
select select "FR"
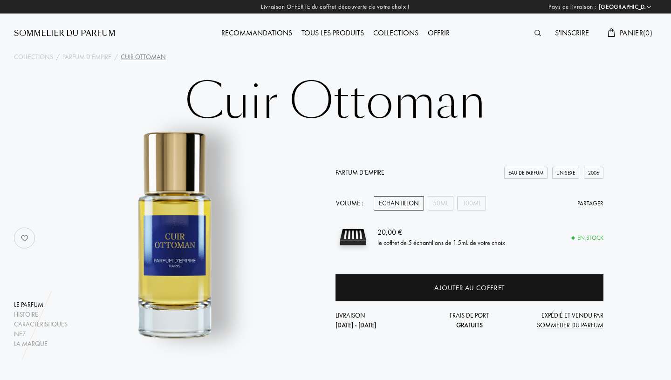
select select "FR"
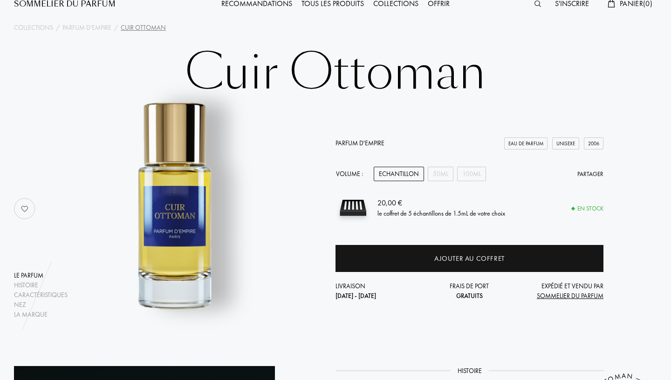
scroll to position [46, 0]
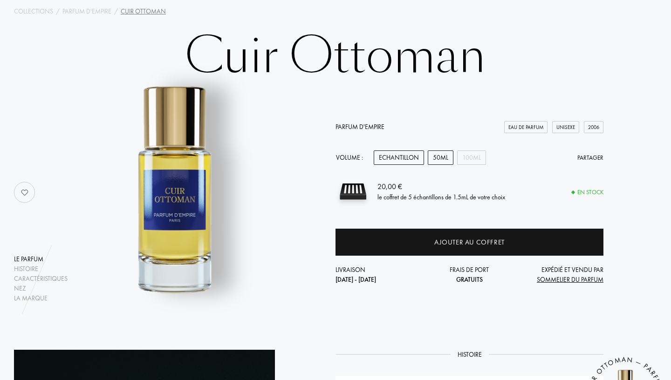
click at [442, 159] on div "50mL" at bounding box center [441, 157] width 26 height 14
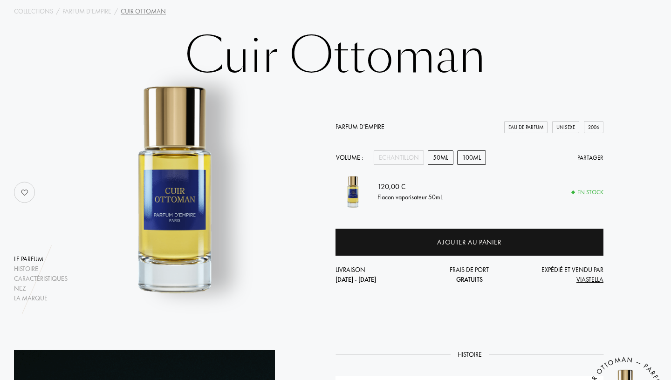
click at [466, 156] on div "100mL" at bounding box center [471, 157] width 29 height 14
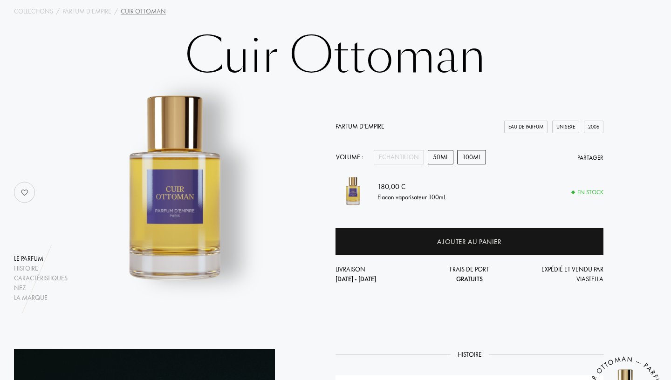
click at [442, 154] on div "50mL" at bounding box center [441, 157] width 26 height 14
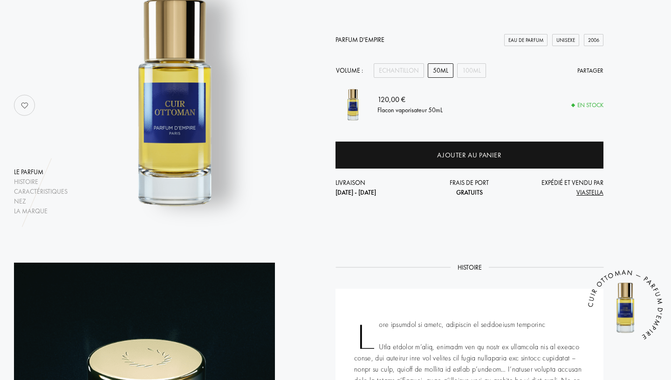
scroll to position [132, 0]
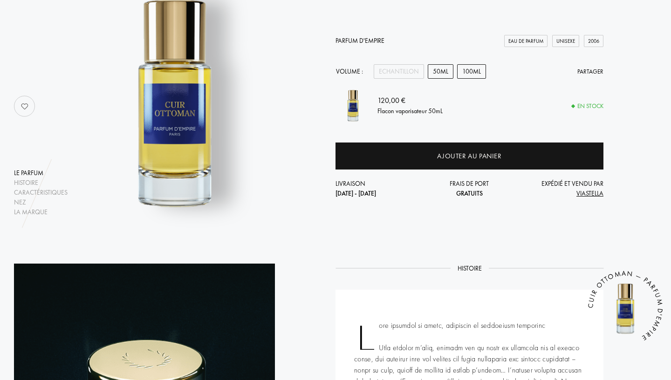
click at [466, 69] on div "100mL" at bounding box center [471, 71] width 29 height 14
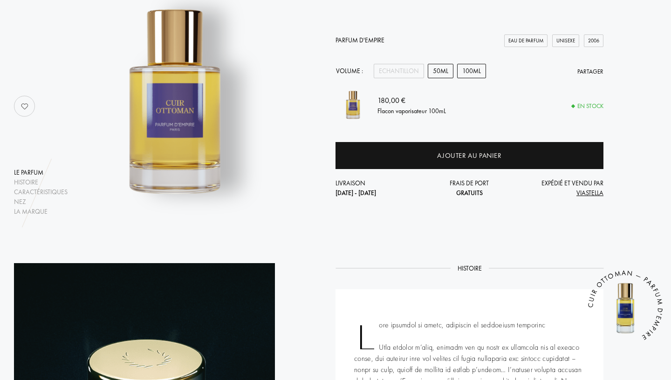
click at [445, 68] on div "50mL" at bounding box center [441, 71] width 26 height 14
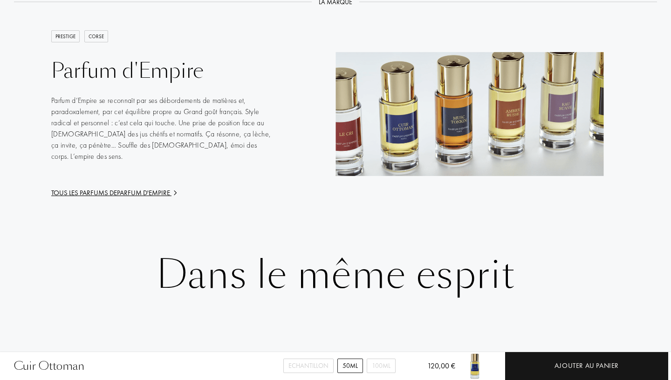
scroll to position [1449, 0]
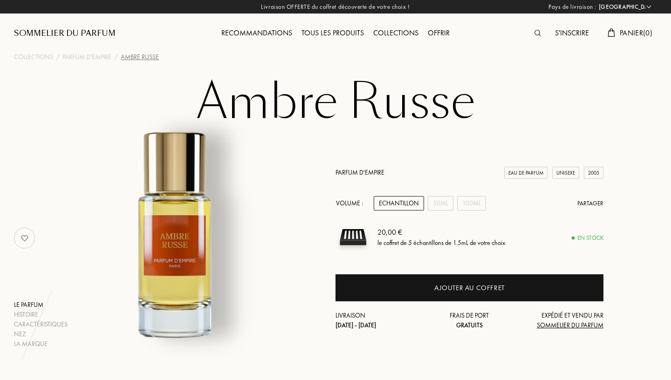
select select "FR"
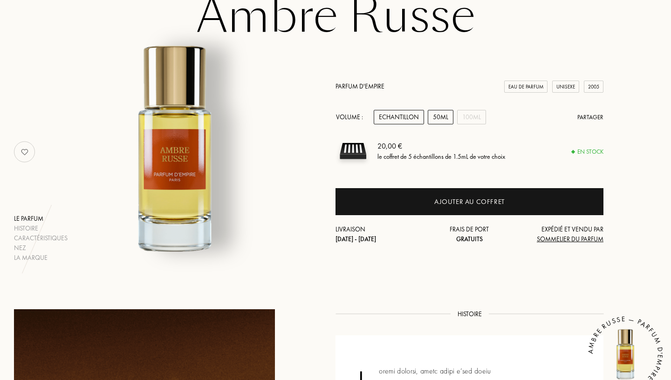
click at [442, 120] on div "50mL" at bounding box center [441, 117] width 26 height 14
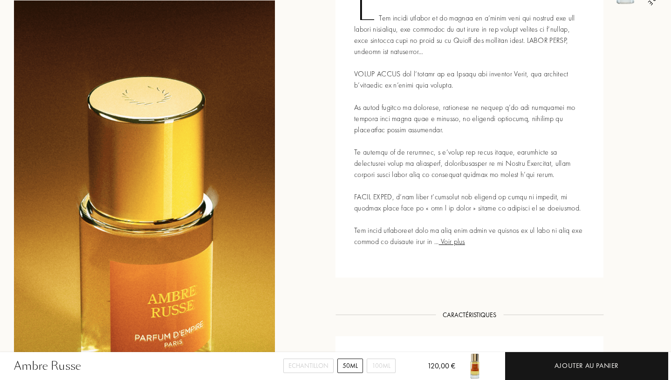
scroll to position [0, 0]
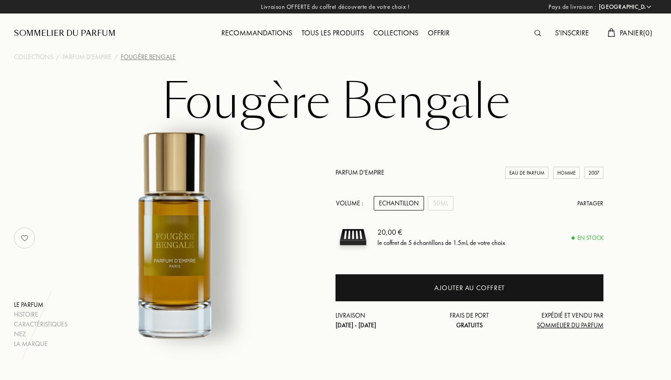
select select "FR"
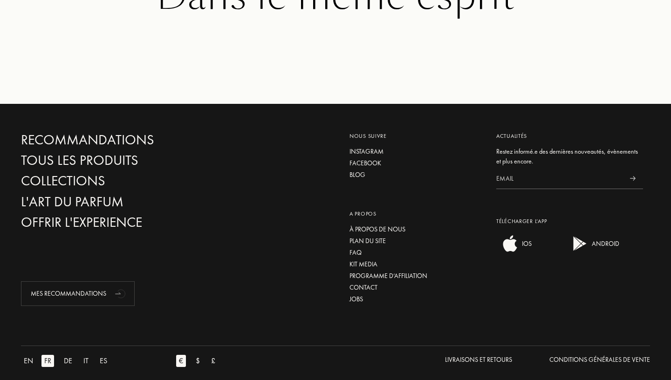
scroll to position [1197, 0]
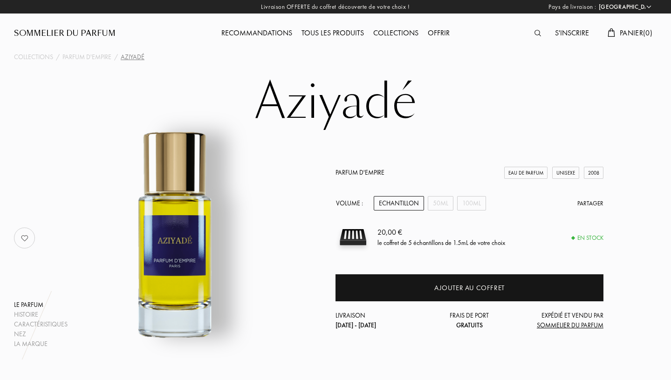
select select "FR"
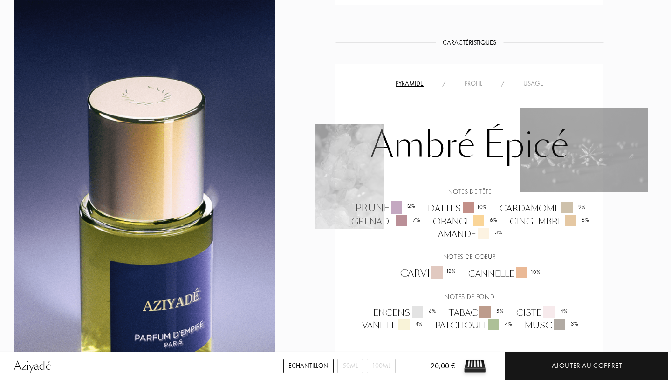
scroll to position [766, 0]
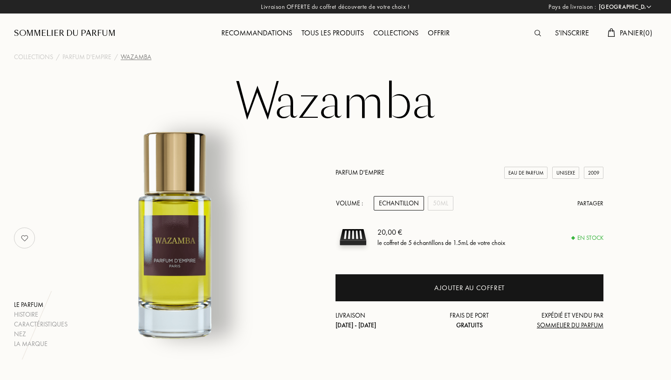
select select "FR"
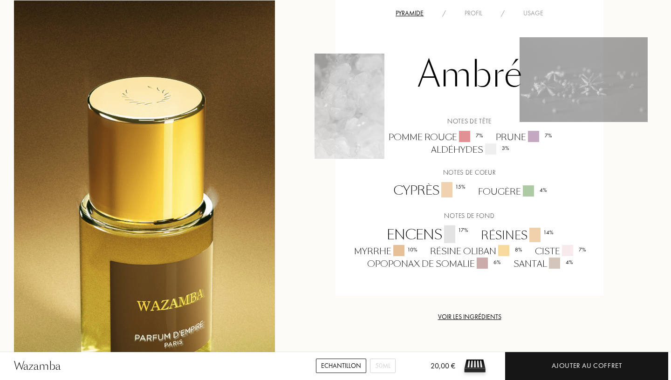
scroll to position [799, 0]
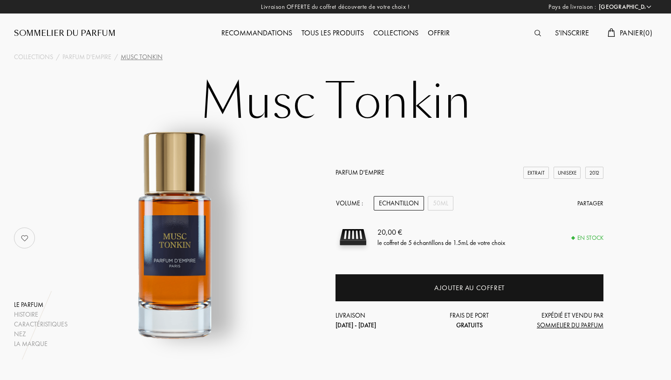
select select "FR"
click at [454, 198] on div "Volume : Echantillon 50mL Partager" at bounding box center [469, 203] width 268 height 14
click at [445, 200] on div "50mL" at bounding box center [441, 203] width 26 height 14
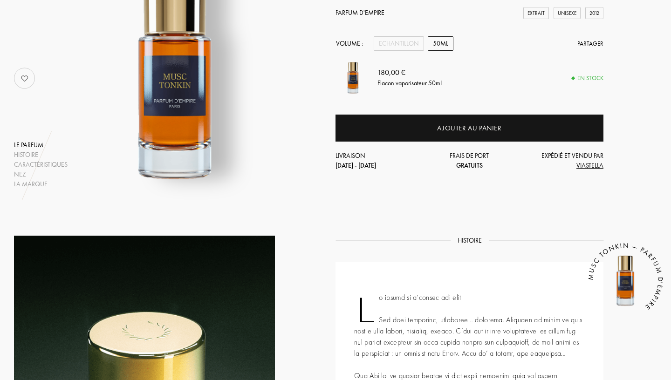
click at [595, 165] on span "VIASTELLA" at bounding box center [589, 165] width 27 height 8
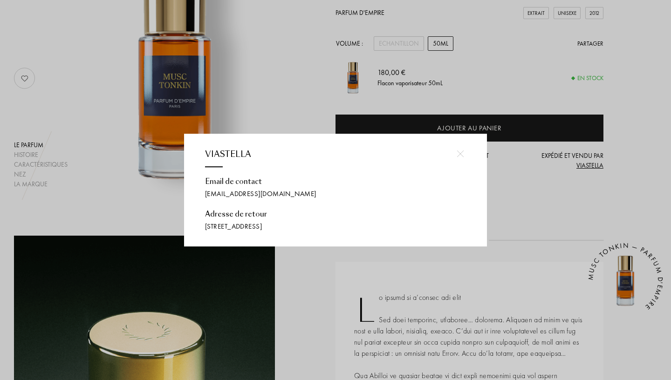
click at [456, 153] on div at bounding box center [459, 153] width 21 height 21
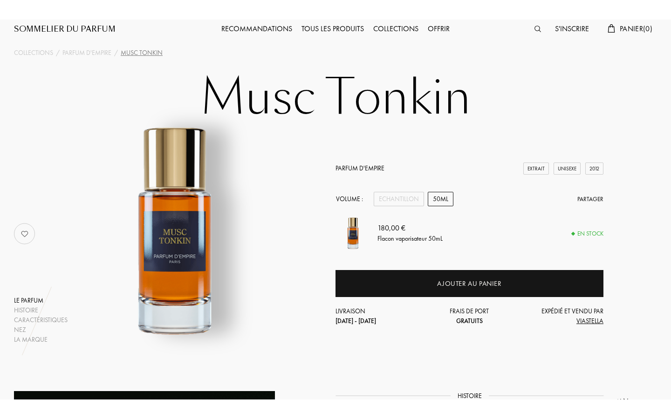
scroll to position [0, 0]
